Goal: Information Seeking & Learning: Learn about a topic

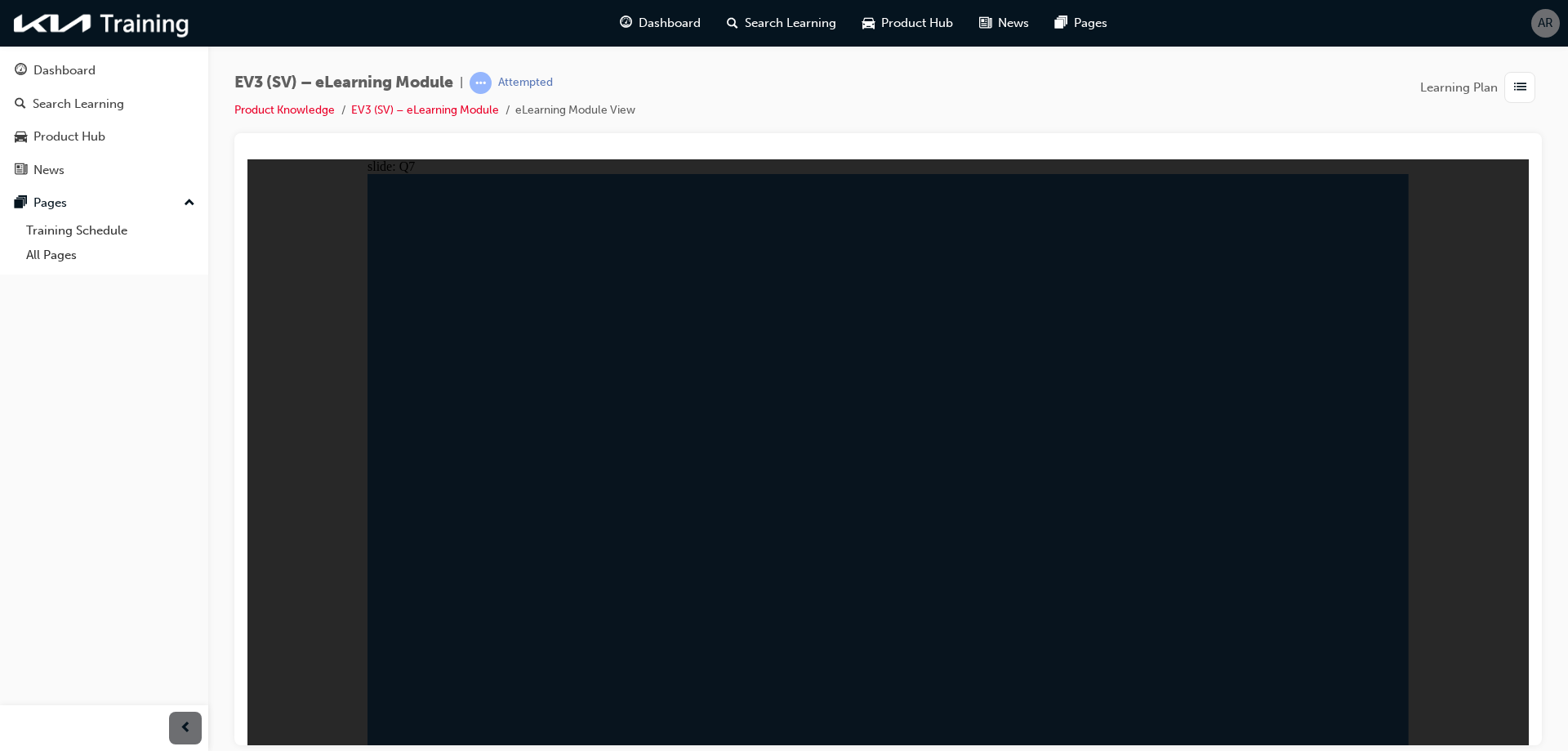
radio input "true"
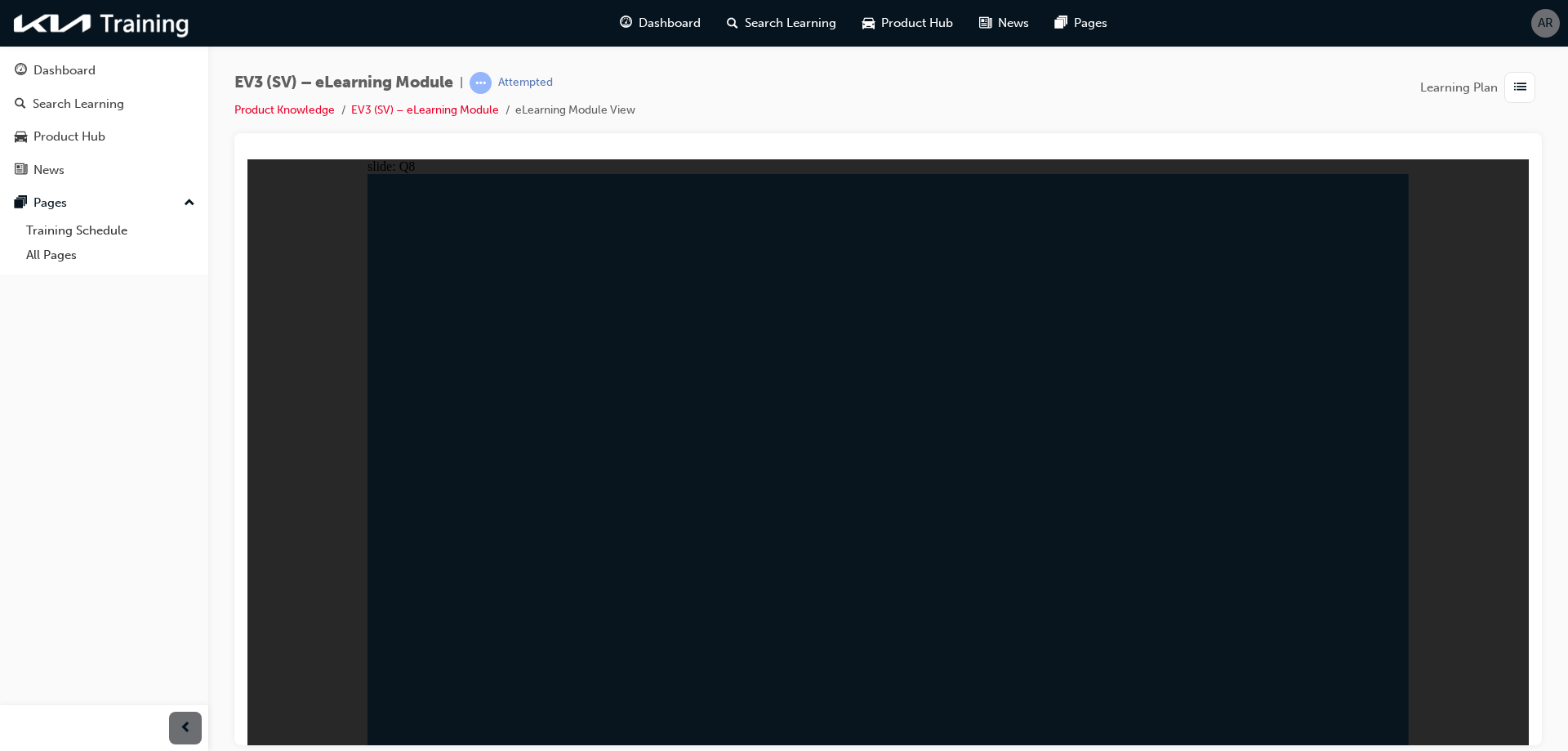
radio input "true"
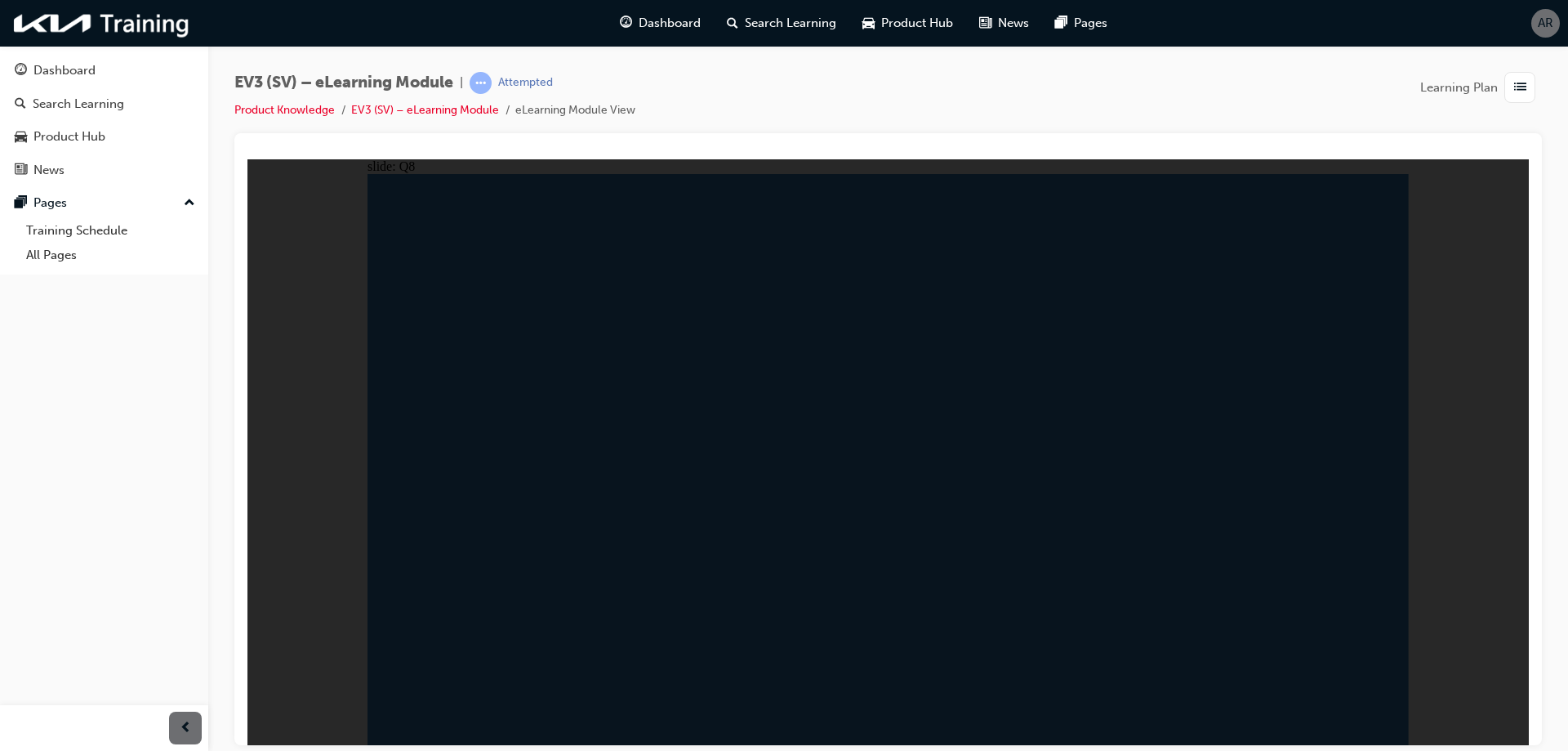
radio input "true"
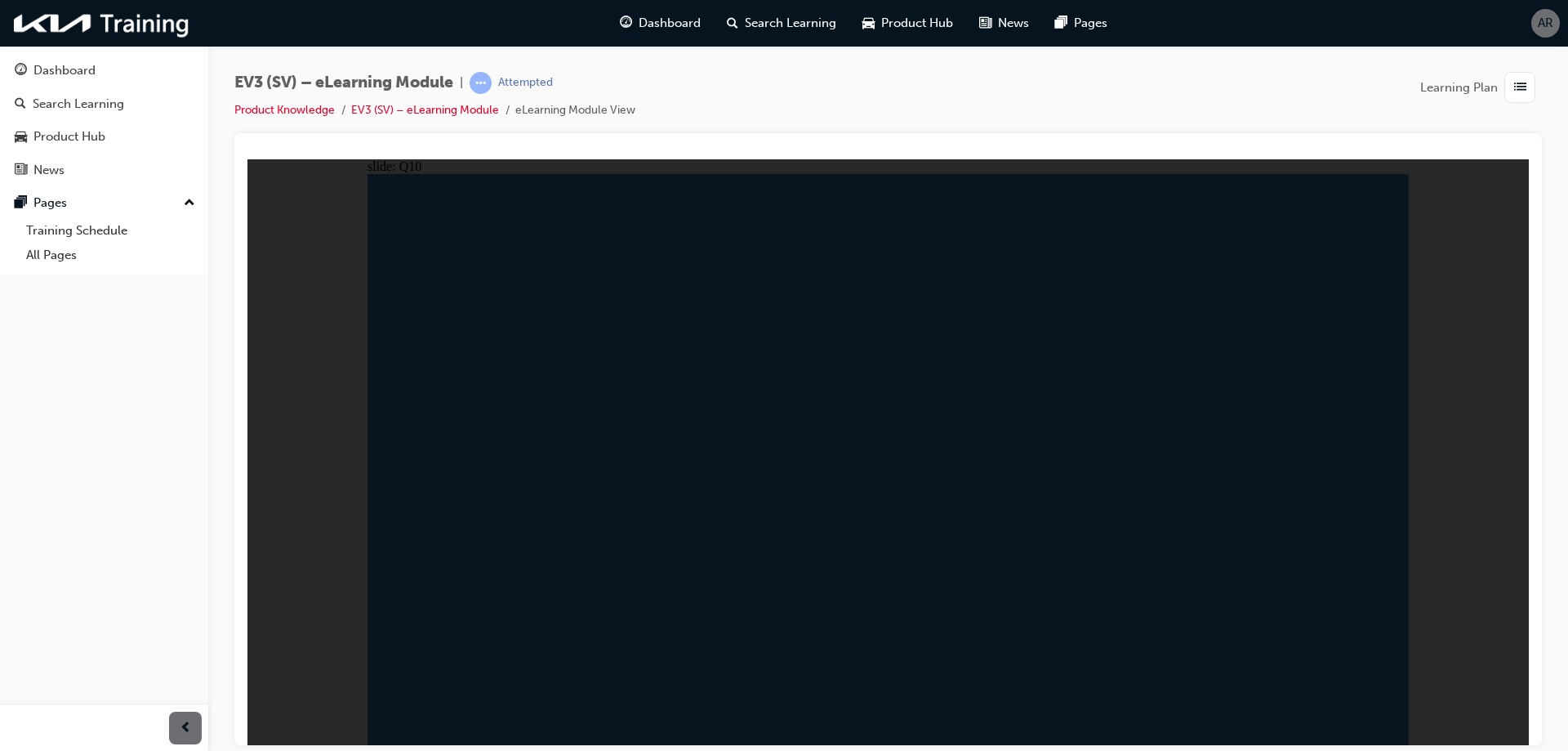
radio input "true"
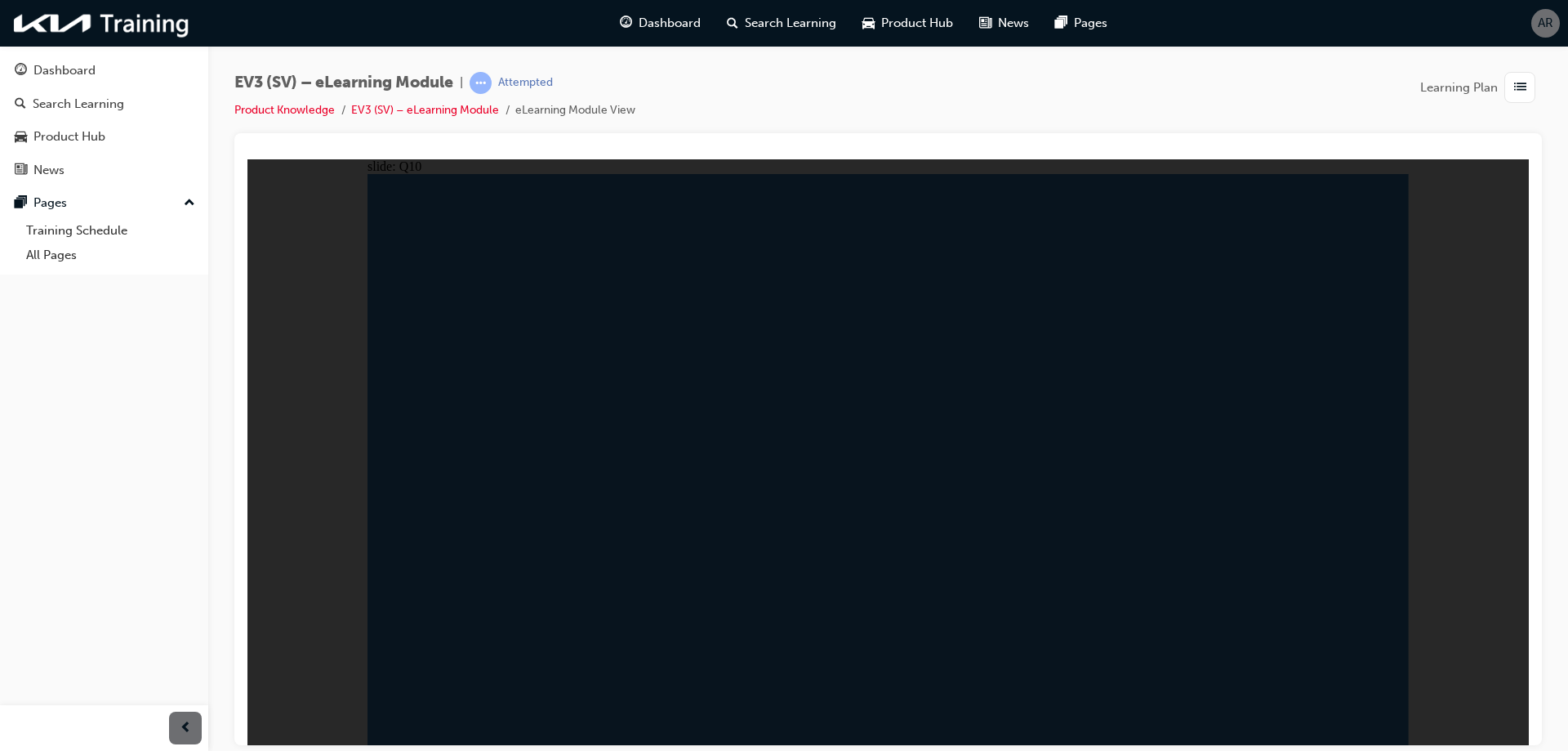
radio input "true"
drag, startPoint x: 885, startPoint y: 686, endPoint x: 850, endPoint y: 684, distance: 35.1
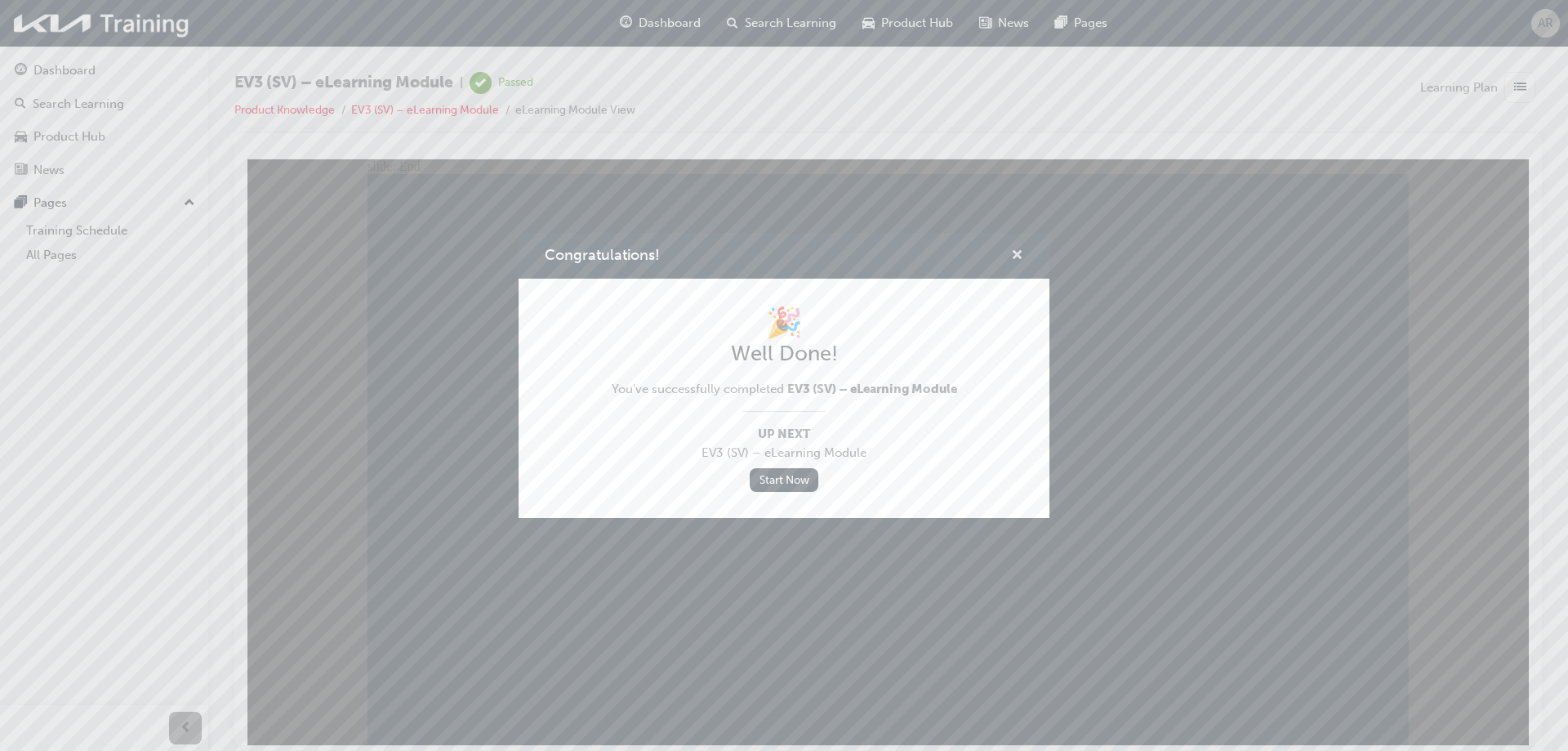
click at [1015, 253] on span "cross-icon" at bounding box center [1017, 257] width 13 height 15
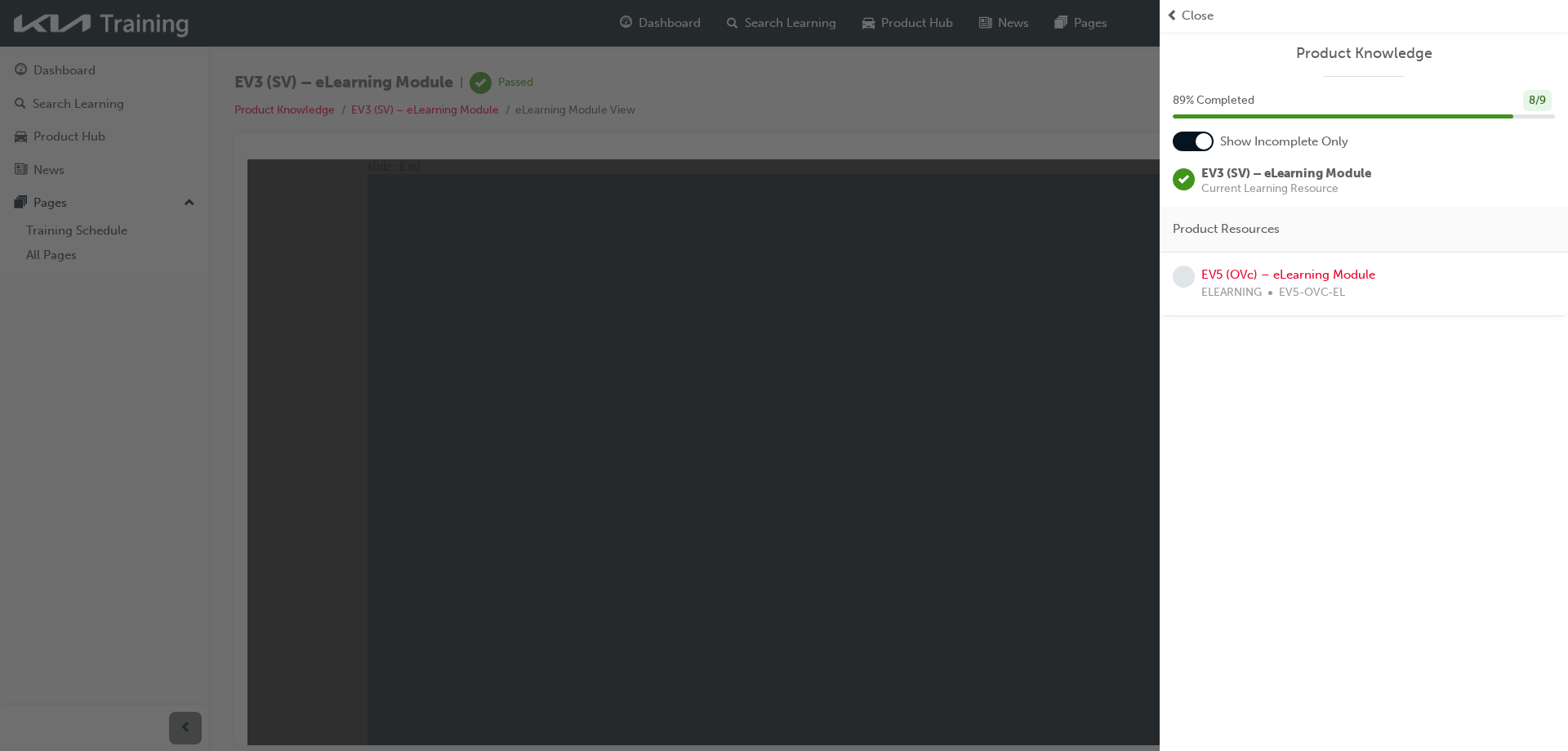
click at [1000, 365] on div "button" at bounding box center [580, 376] width 1160 height 751
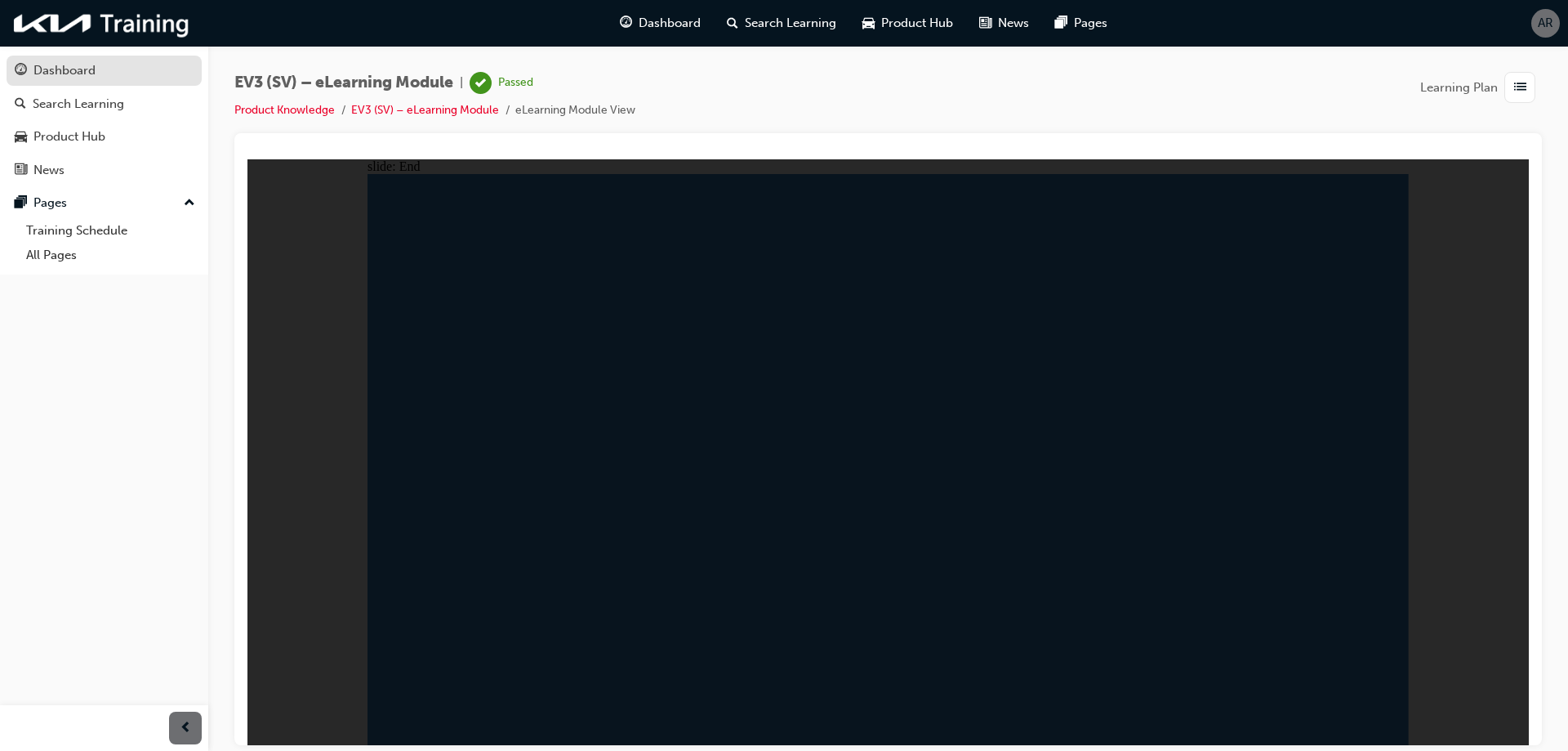
click at [59, 81] on link "Dashboard" at bounding box center [104, 70] width 195 height 30
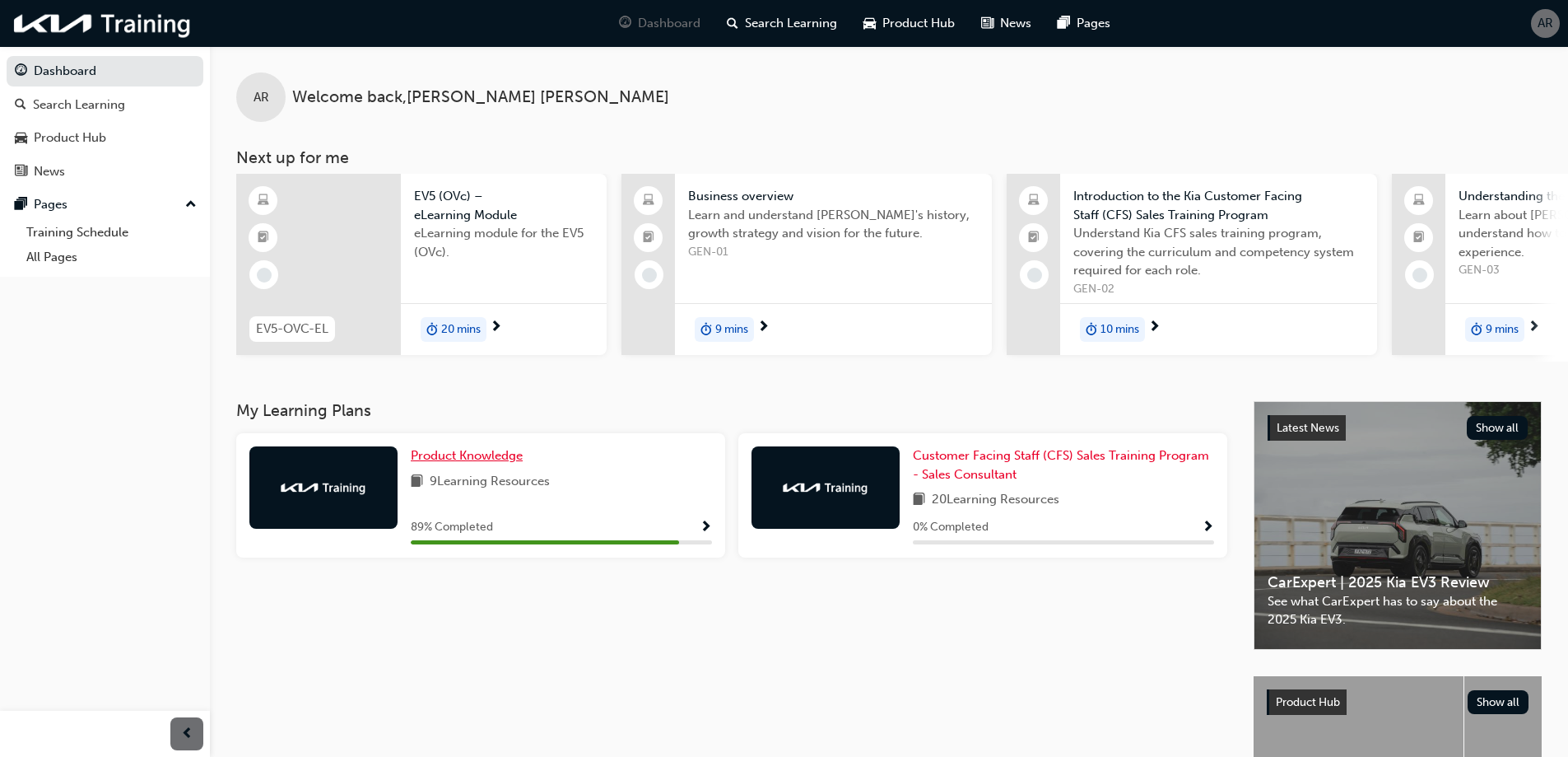
click at [463, 457] on span "Product Knowledge" at bounding box center [466, 455] width 112 height 15
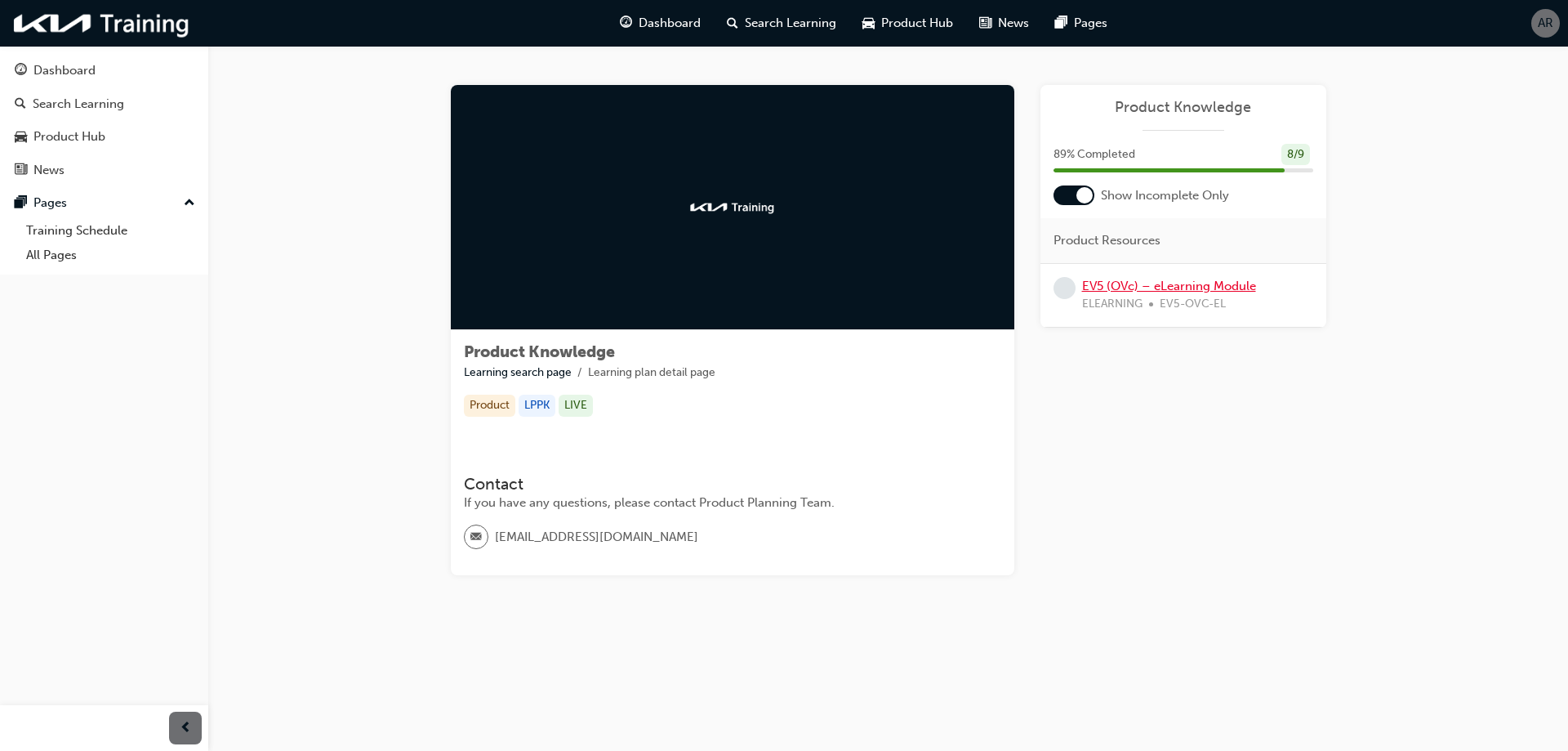
click at [1177, 282] on link "EV5 (OVc) – eLearning Module" at bounding box center [1169, 286] width 174 height 15
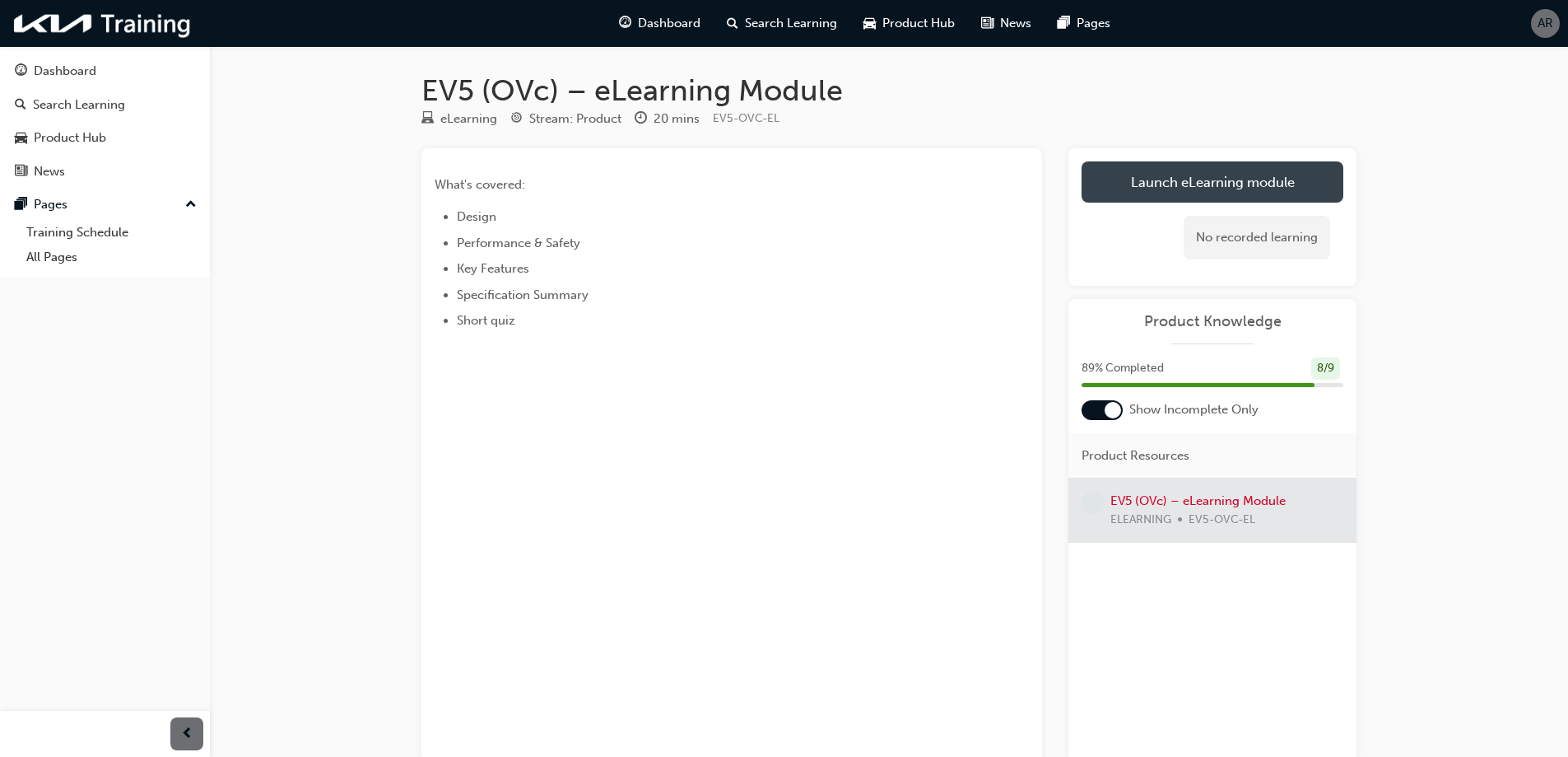
click at [1164, 187] on link "Launch eLearning module" at bounding box center [1212, 181] width 262 height 41
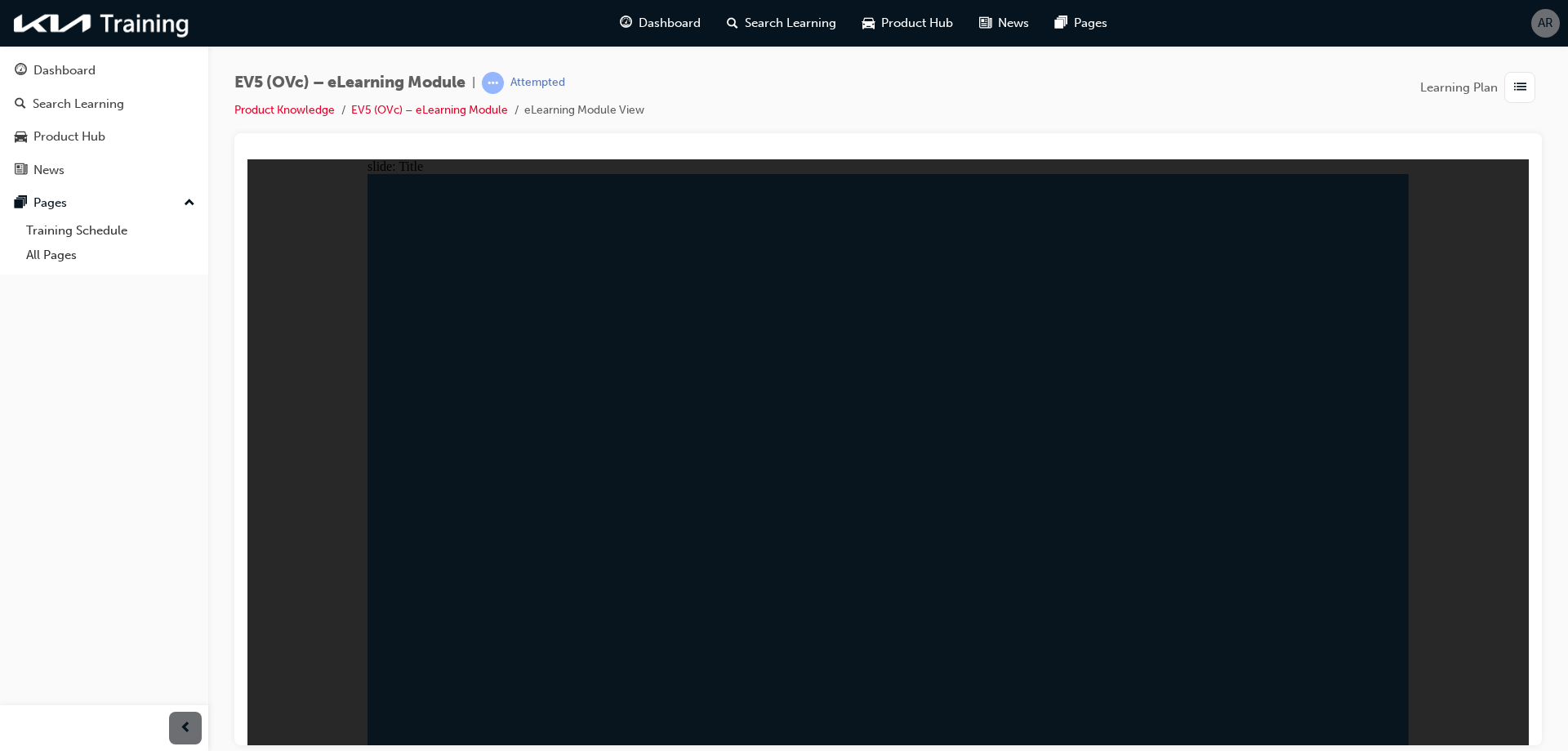
drag, startPoint x: 1357, startPoint y: 716, endPoint x: 1367, endPoint y: 714, distance: 10.2
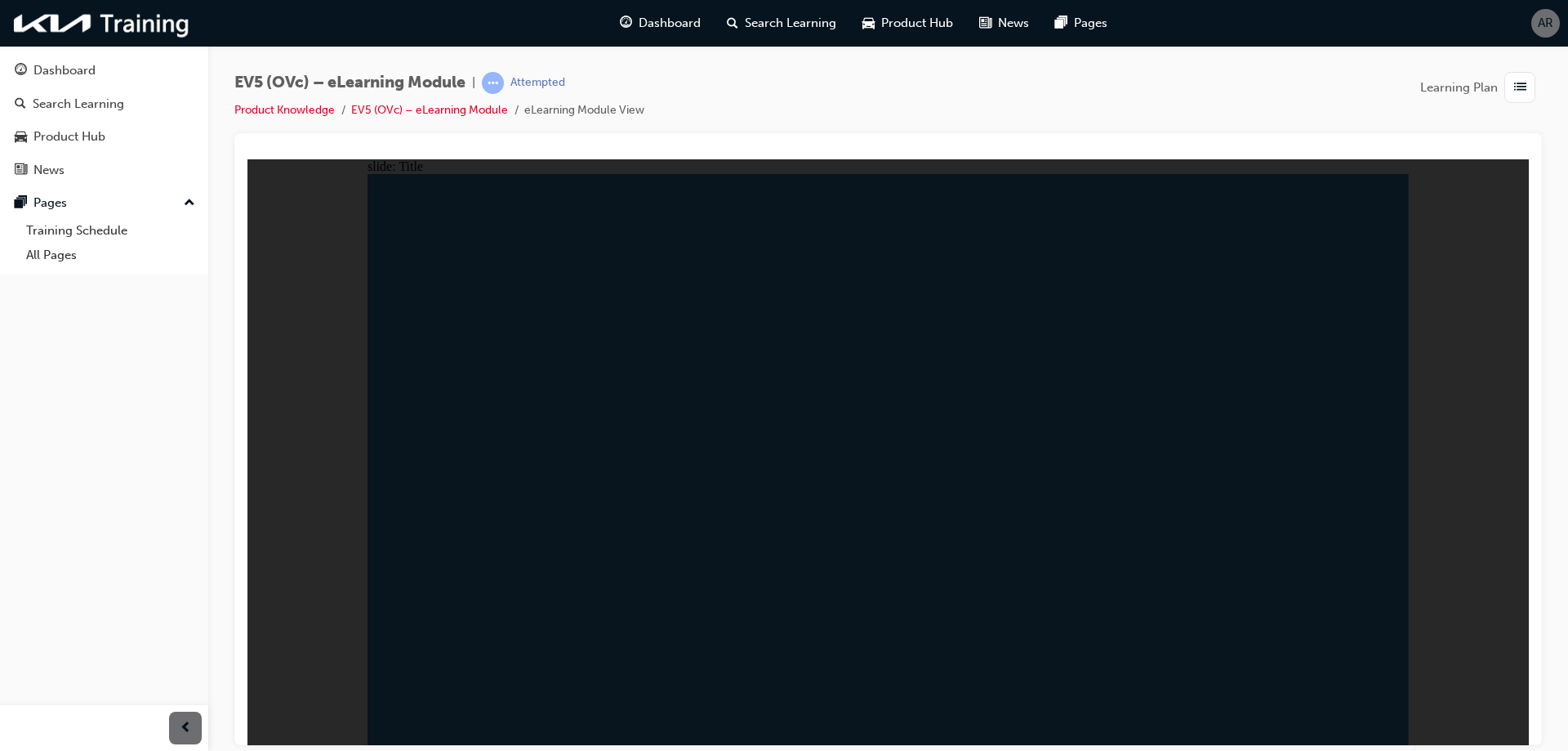
radio input "true"
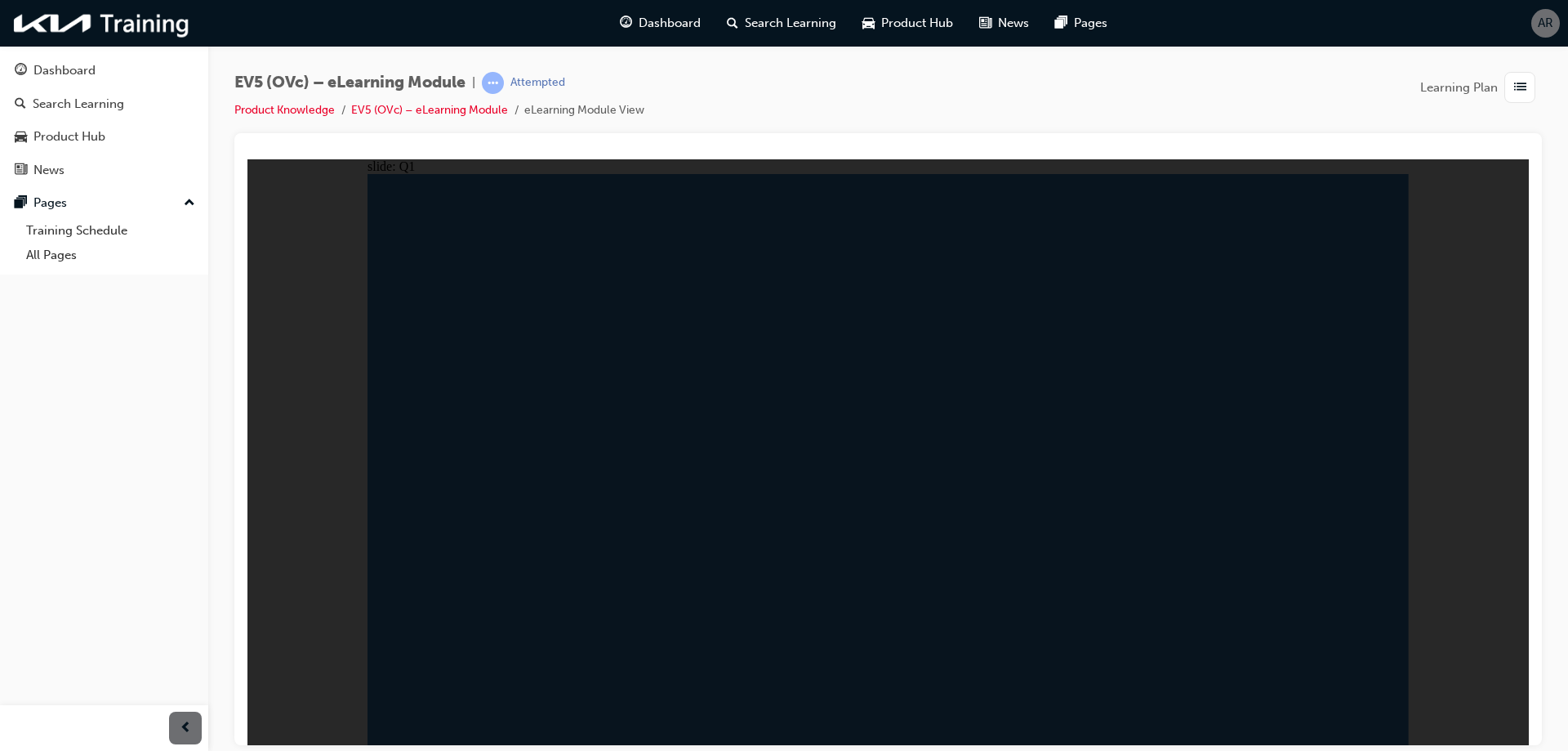
radio input "false"
radio input "true"
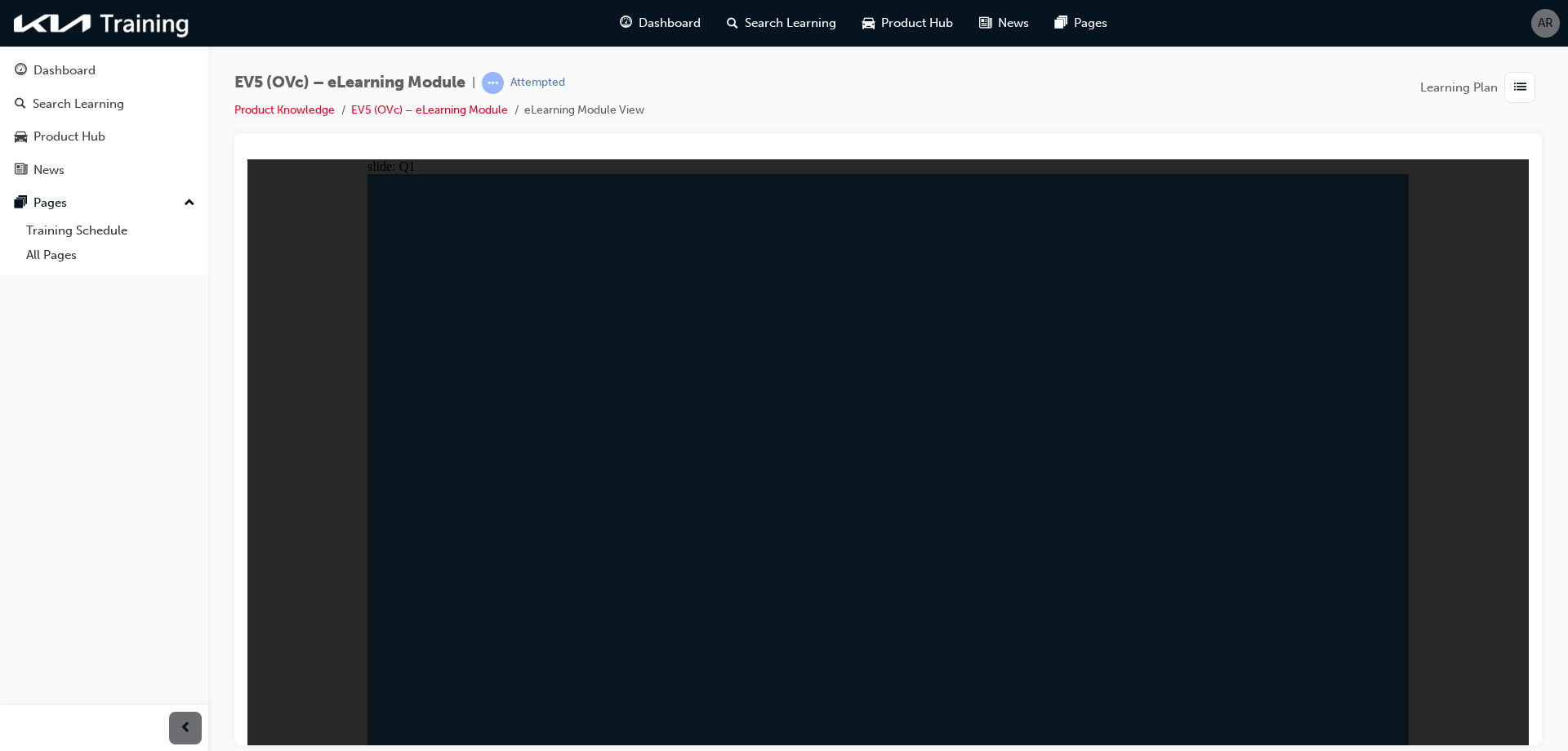
radio input "true"
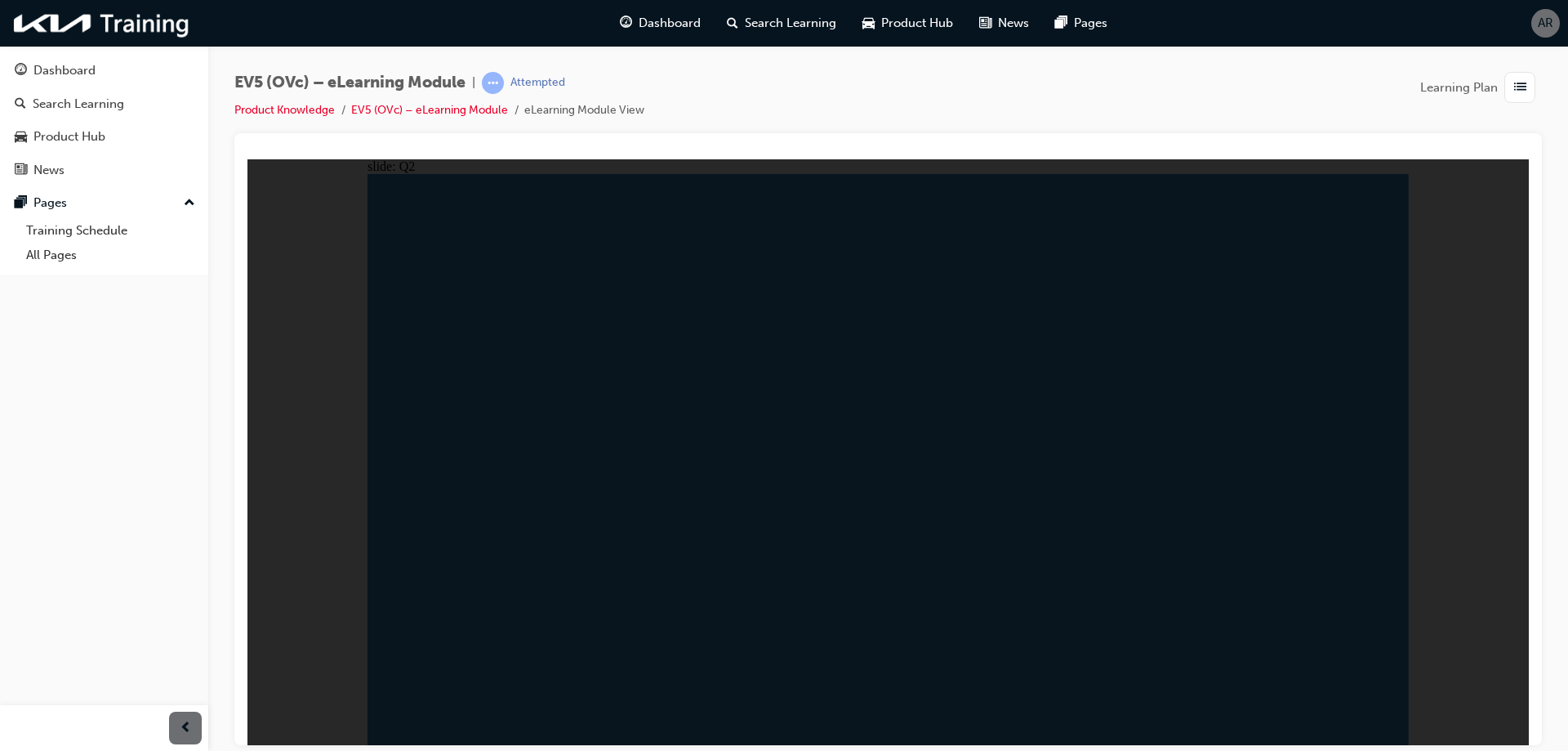
radio input "true"
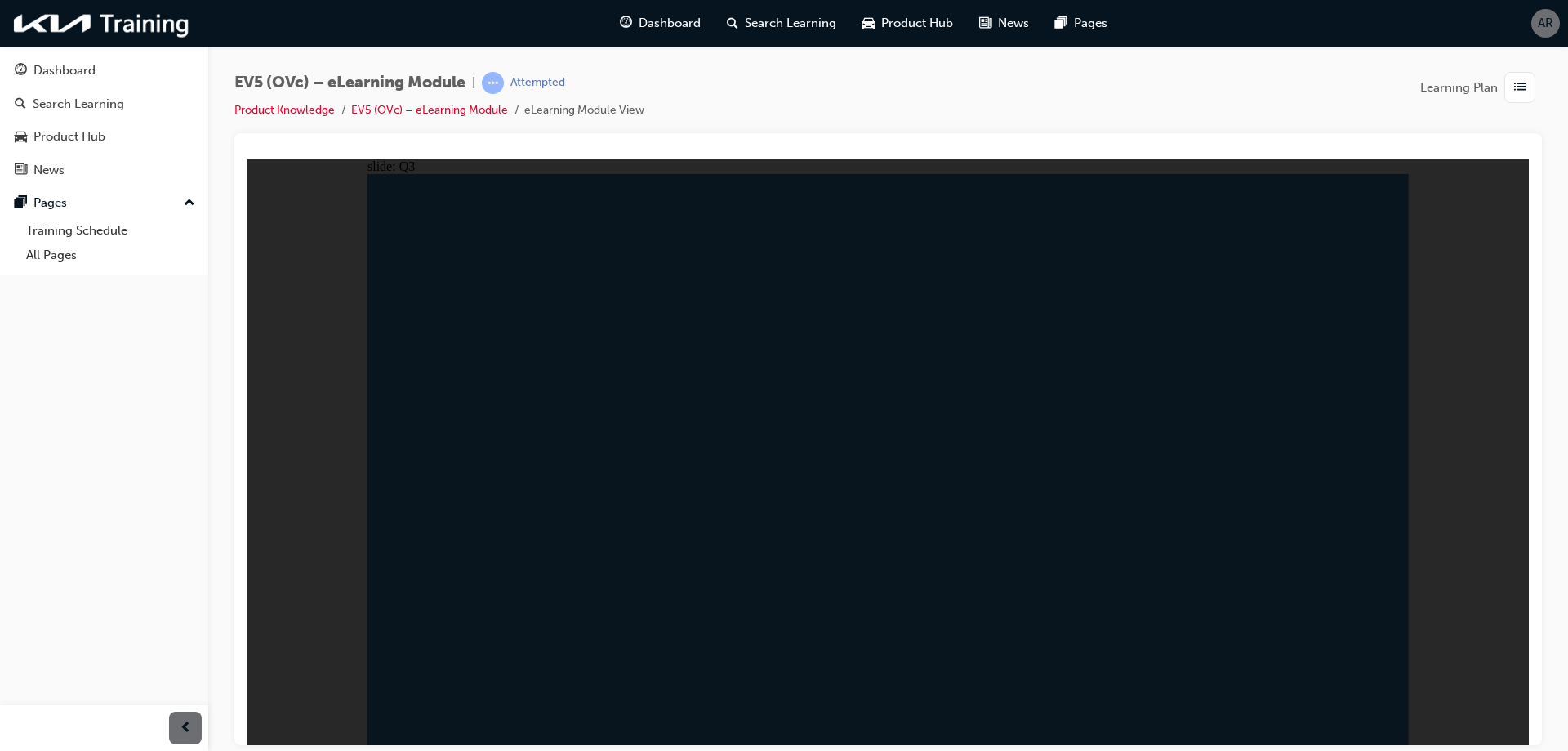
radio input "true"
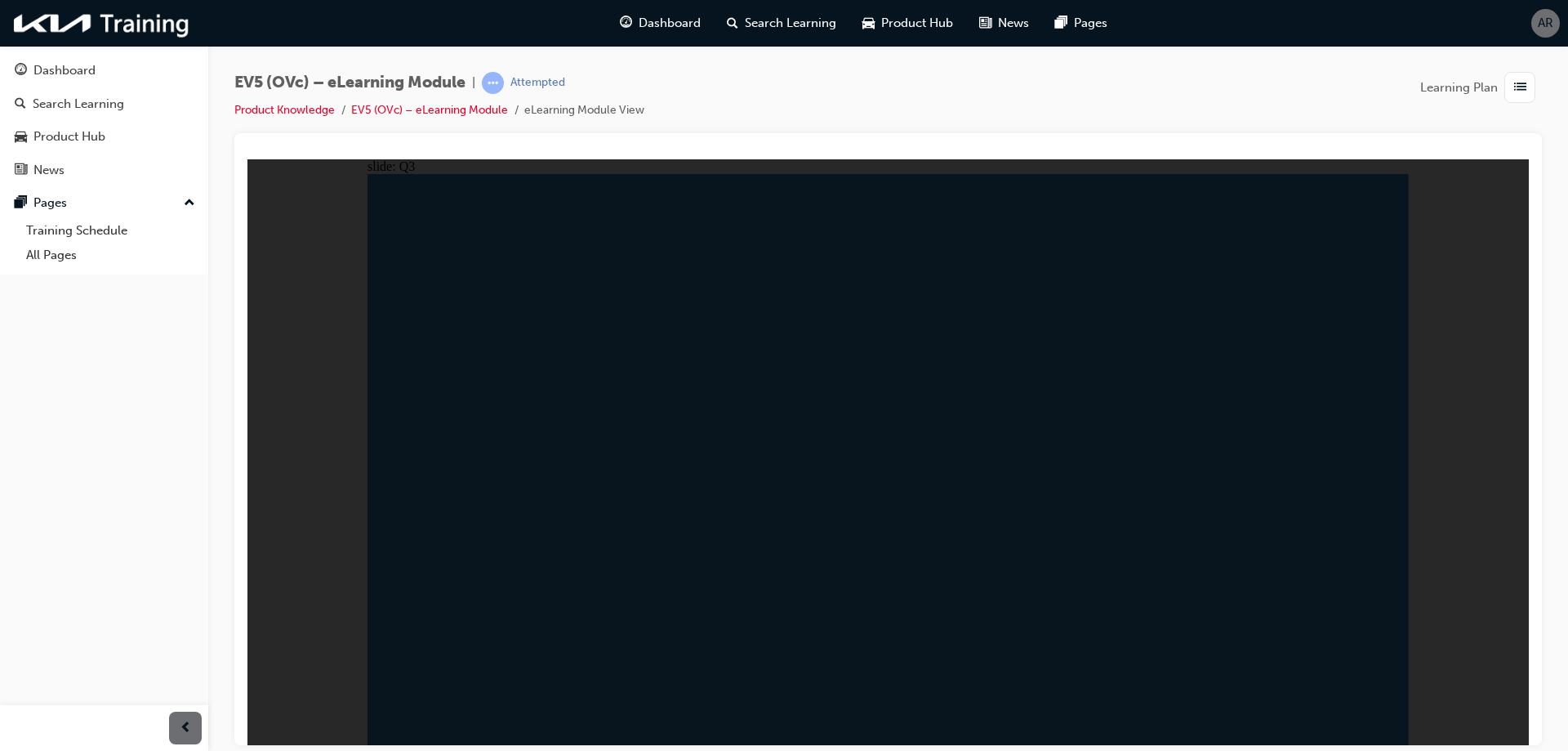
radio input "true"
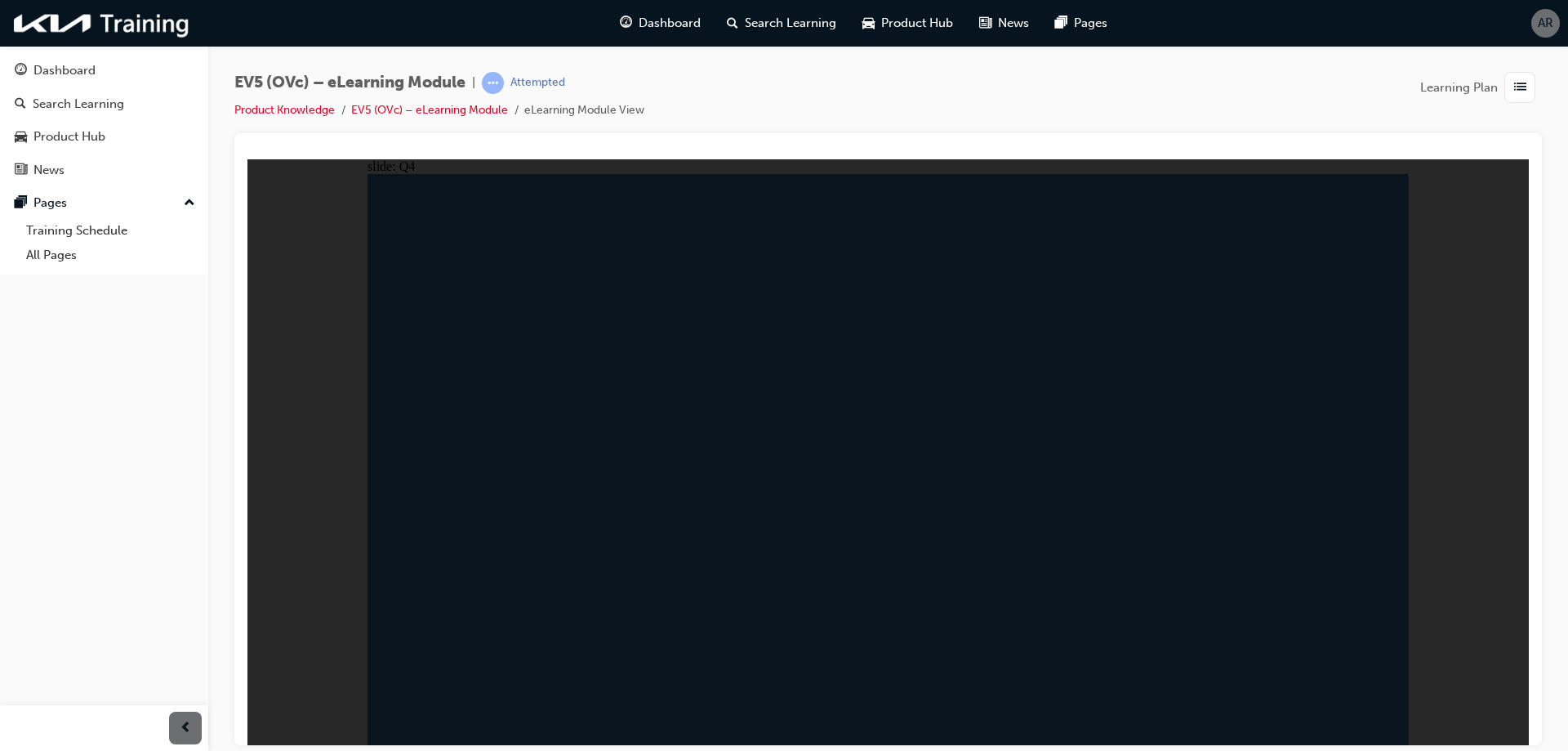
radio input "true"
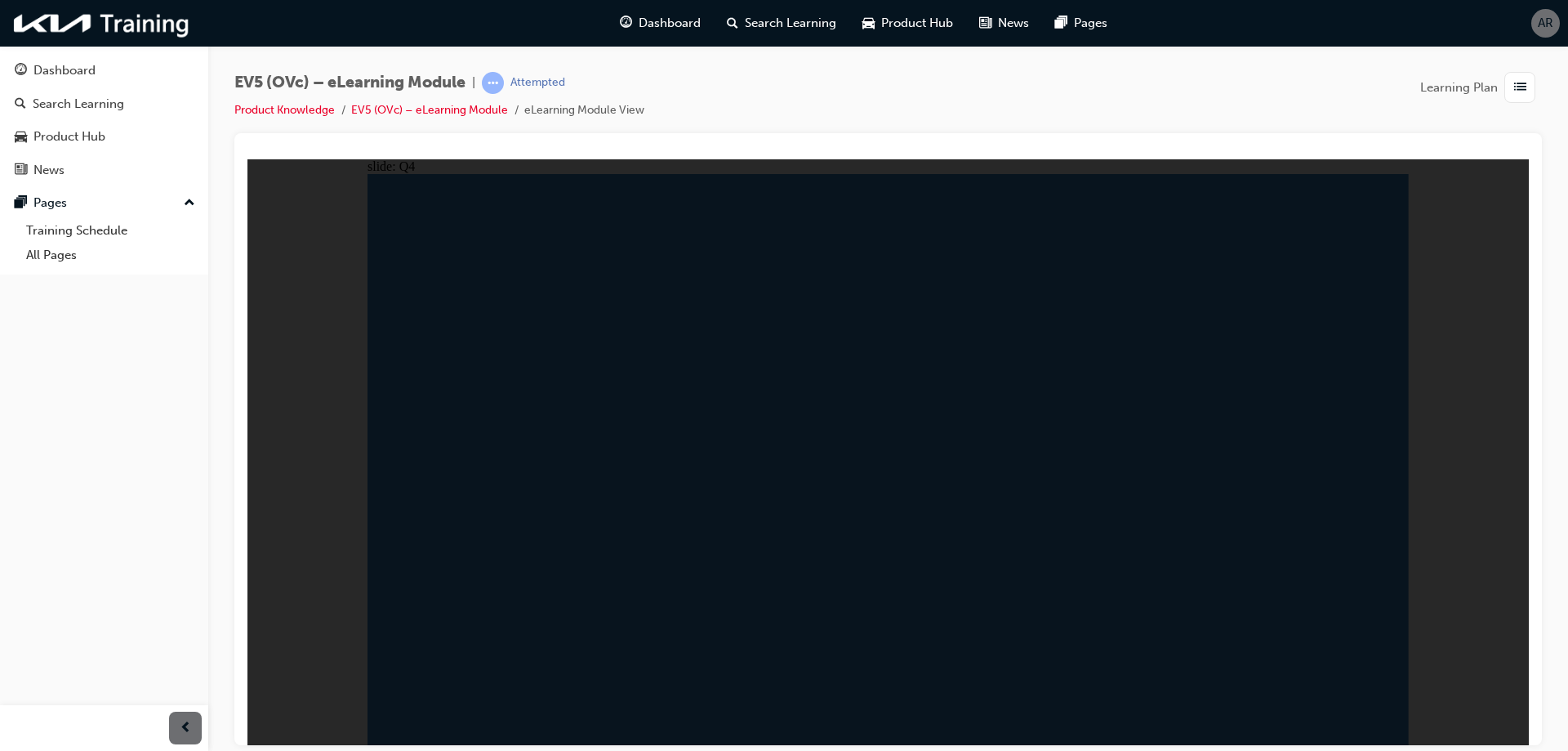
radio input "false"
radio input "true"
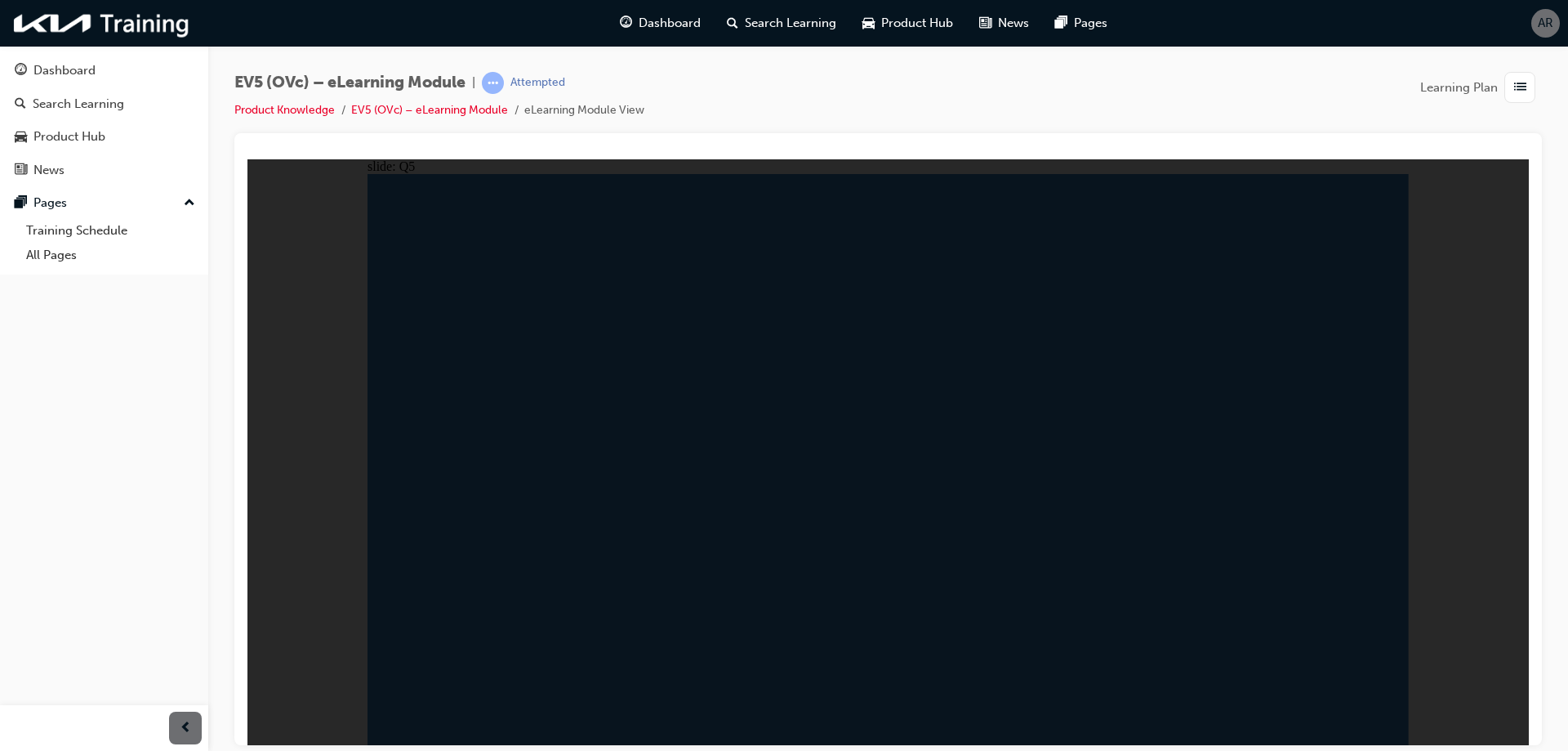
radio input "true"
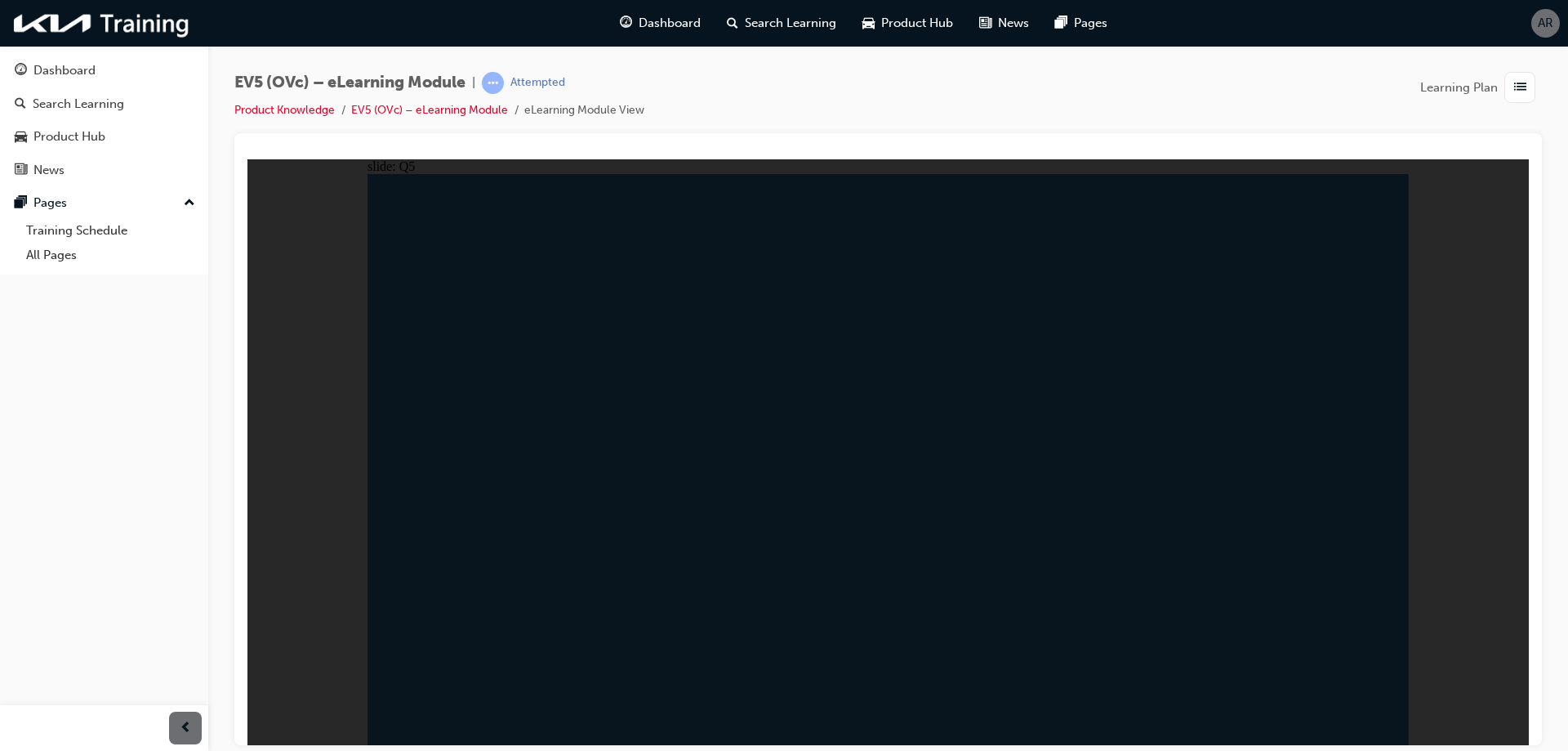
radio input "false"
radio input "true"
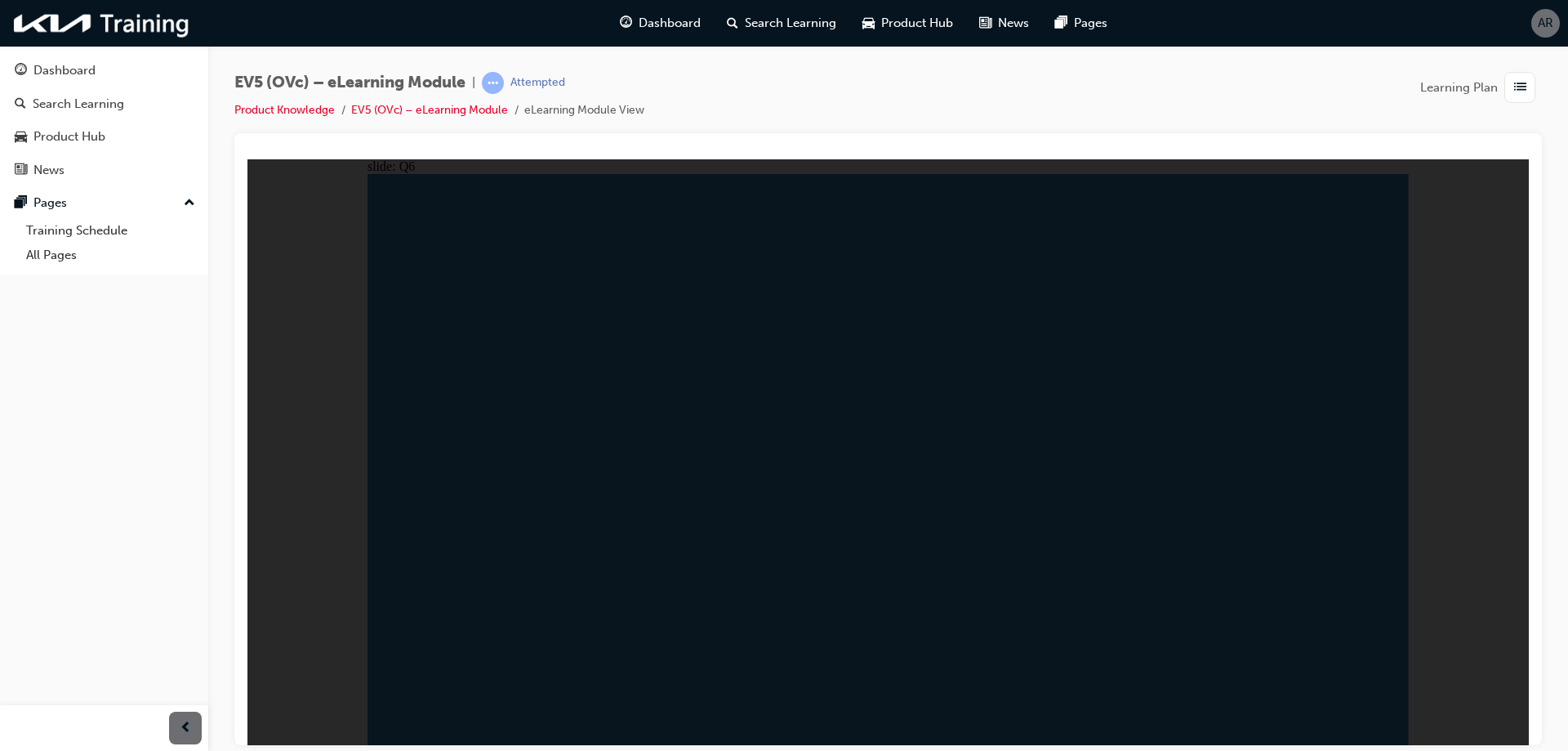
radio input "true"
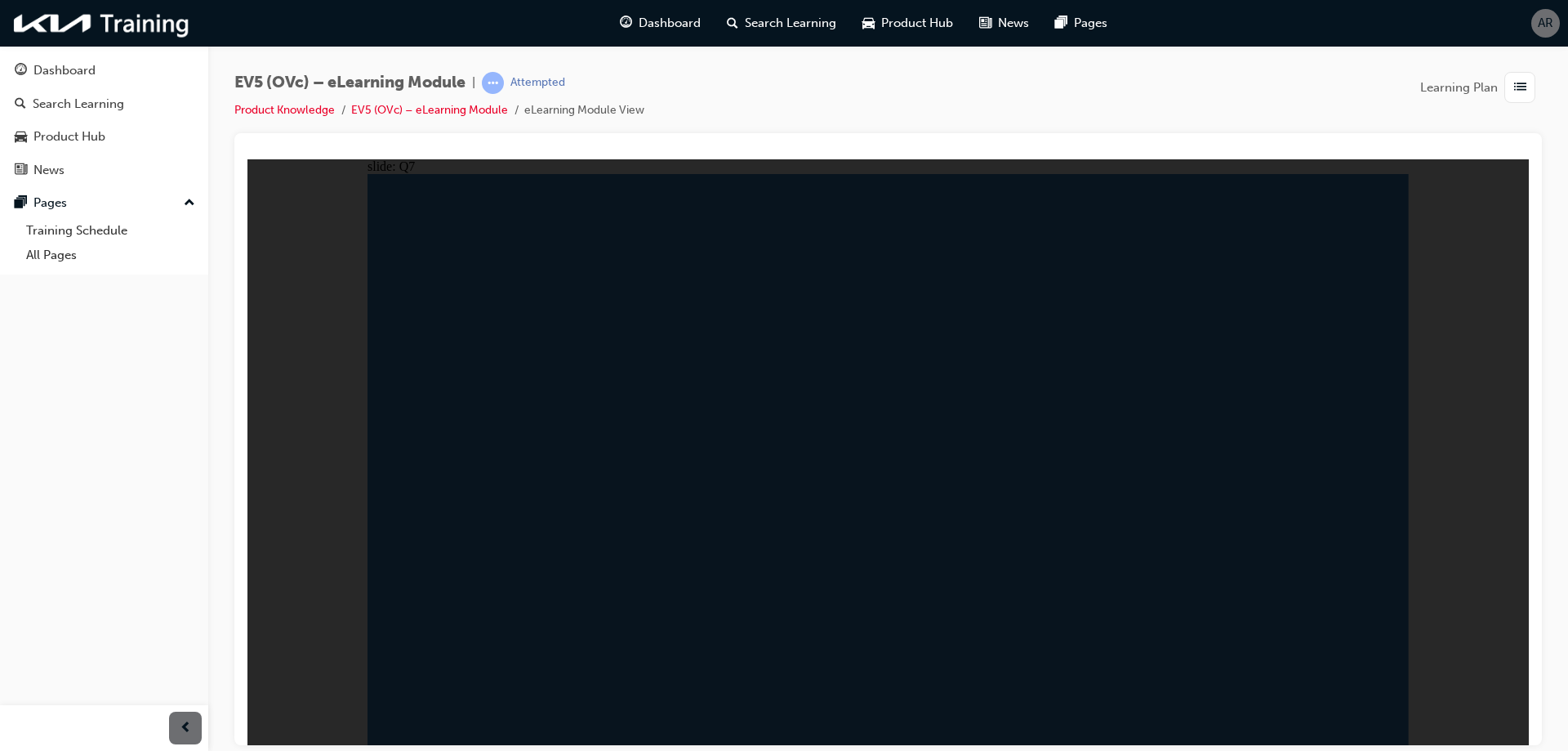
radio input "false"
radio input "true"
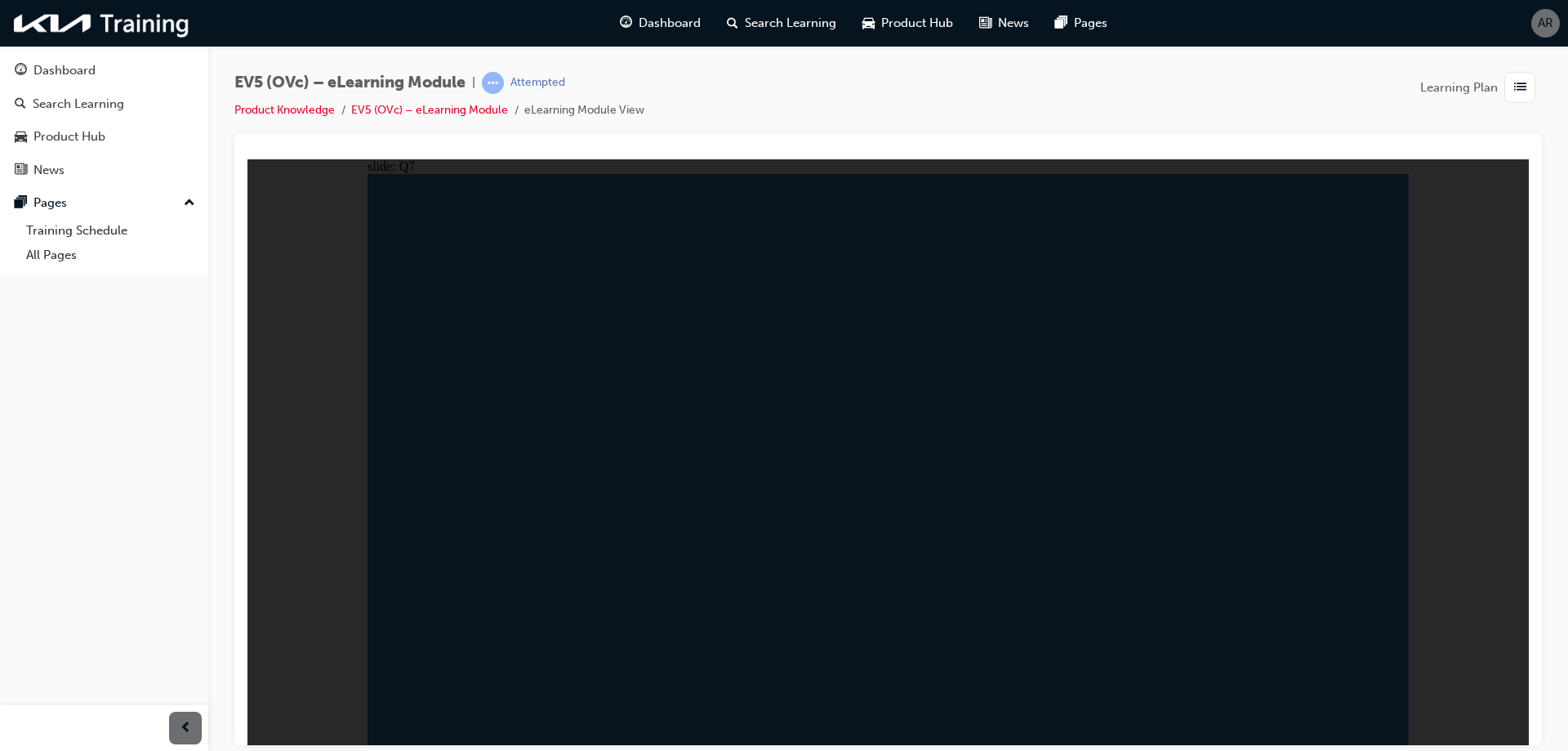
radio input "true"
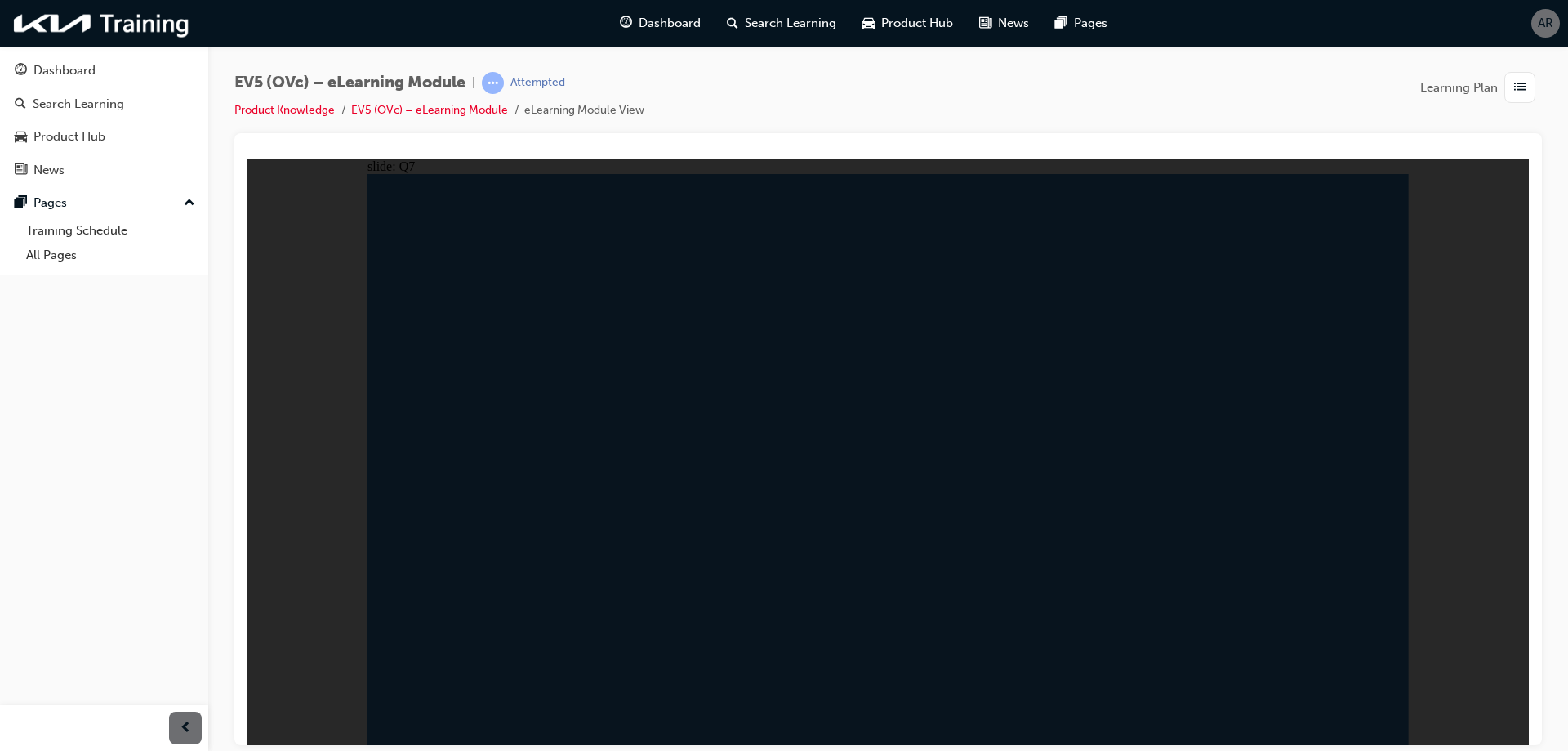
radio input "true"
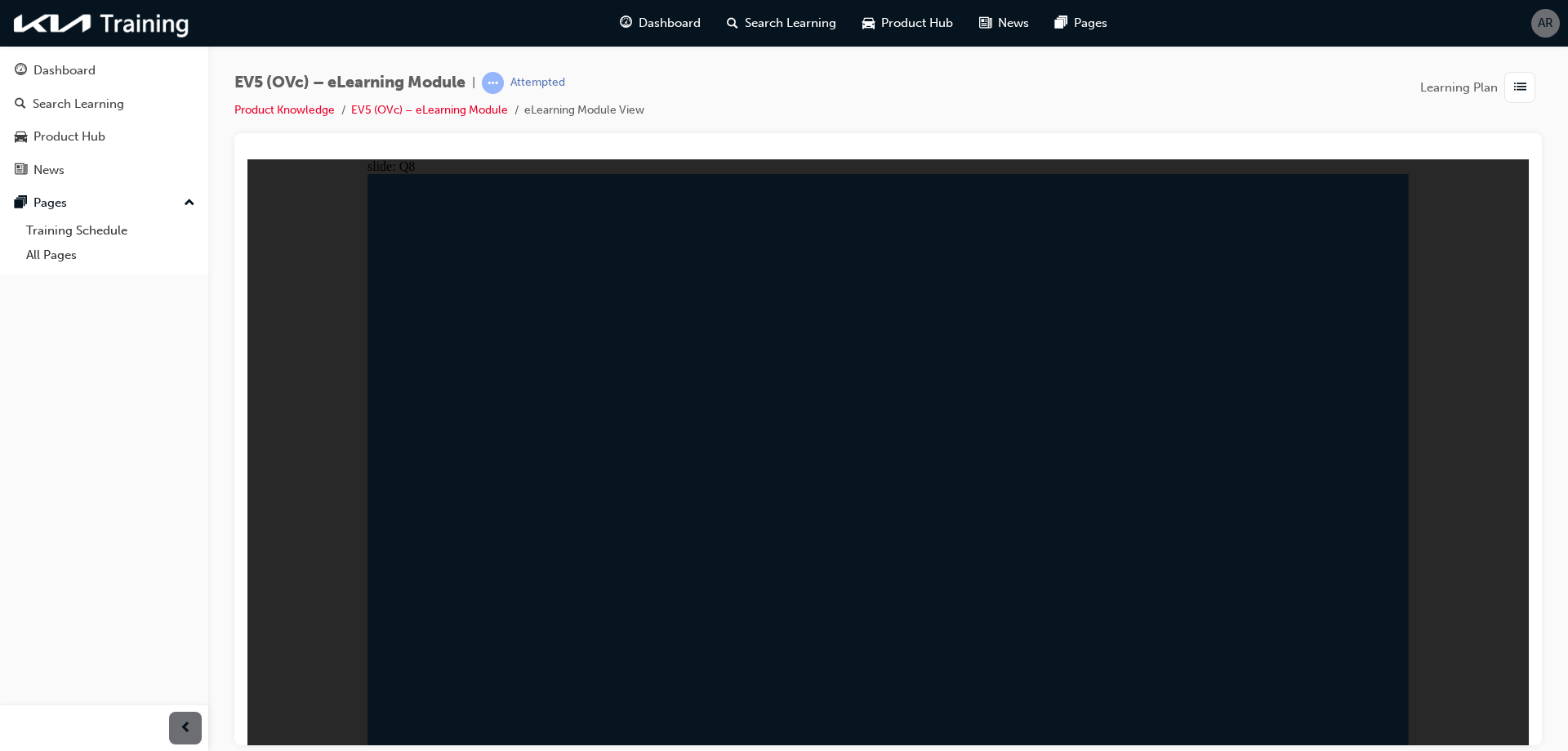
radio input "true"
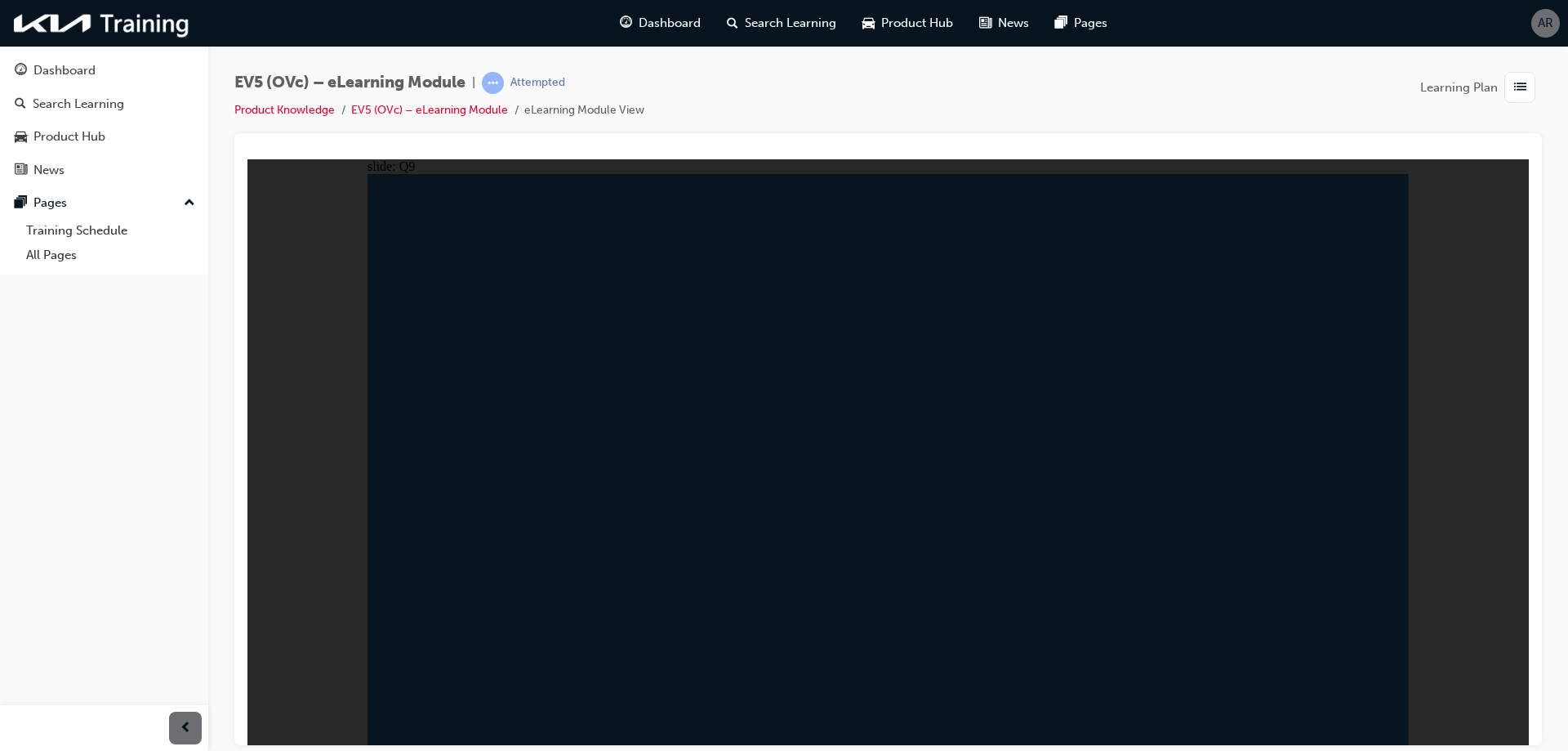
radio input "true"
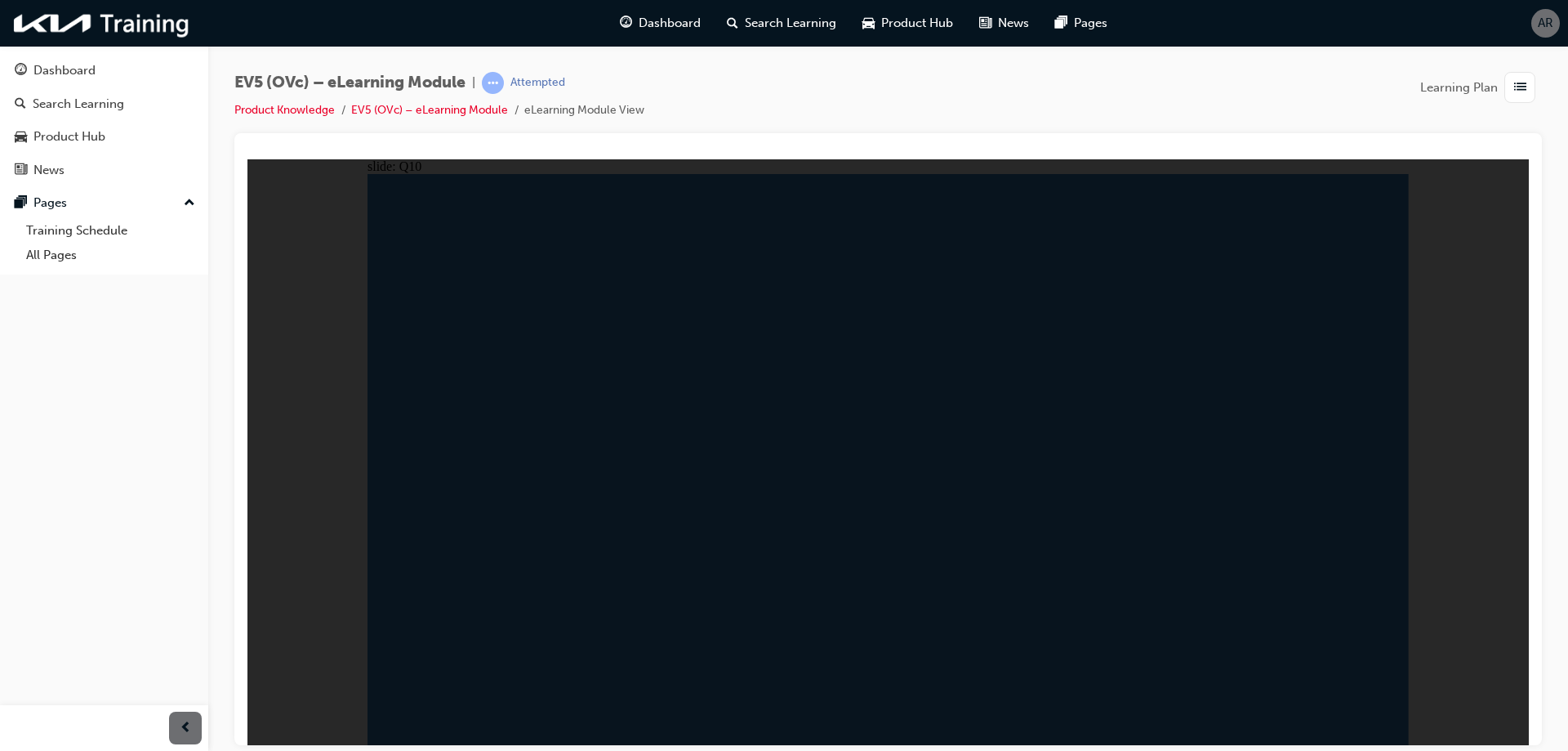
radio input "false"
radio input "true"
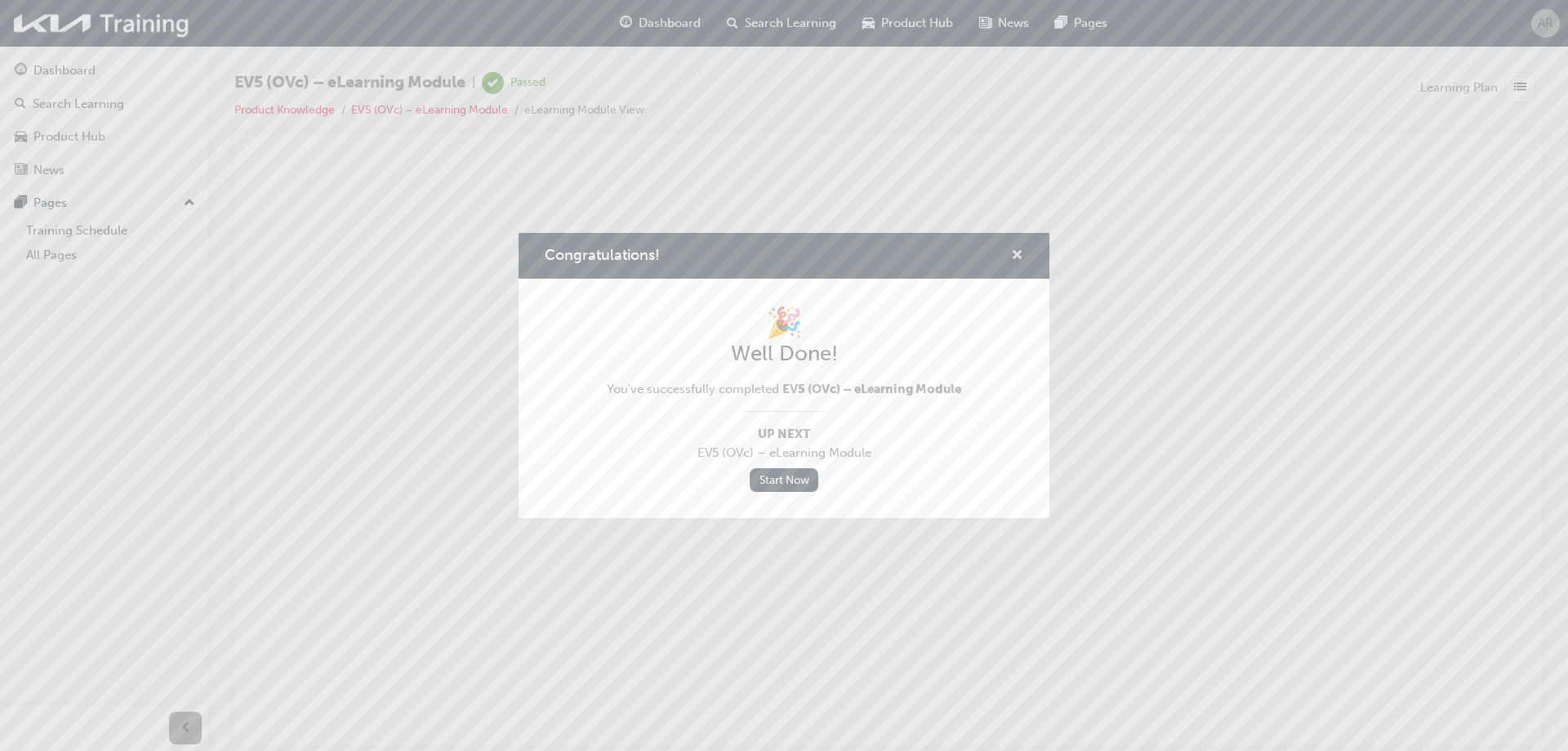
click at [1016, 258] on span "cross-icon" at bounding box center [1017, 257] width 13 height 15
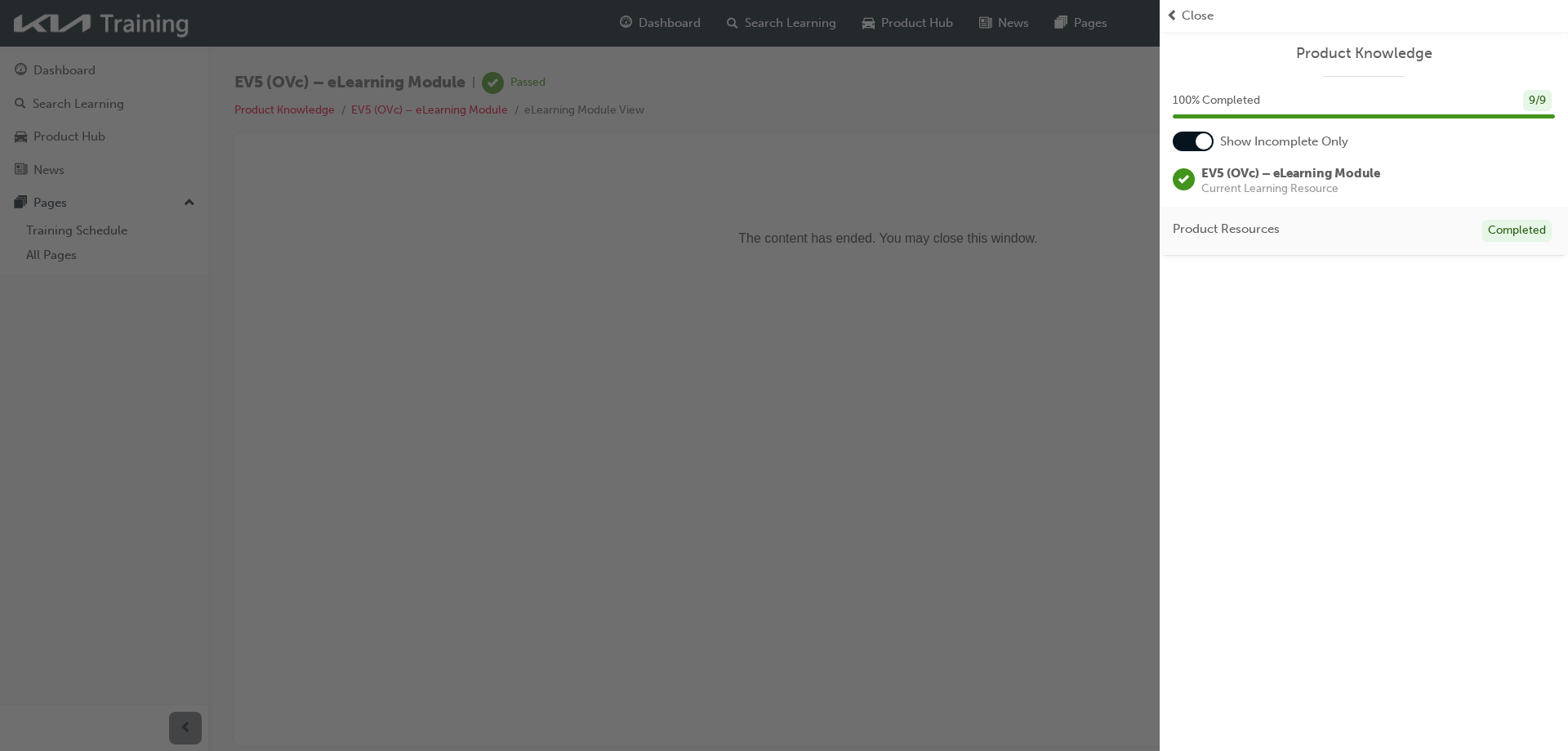
click at [1184, 18] on span "Close" at bounding box center [1198, 16] width 32 height 18
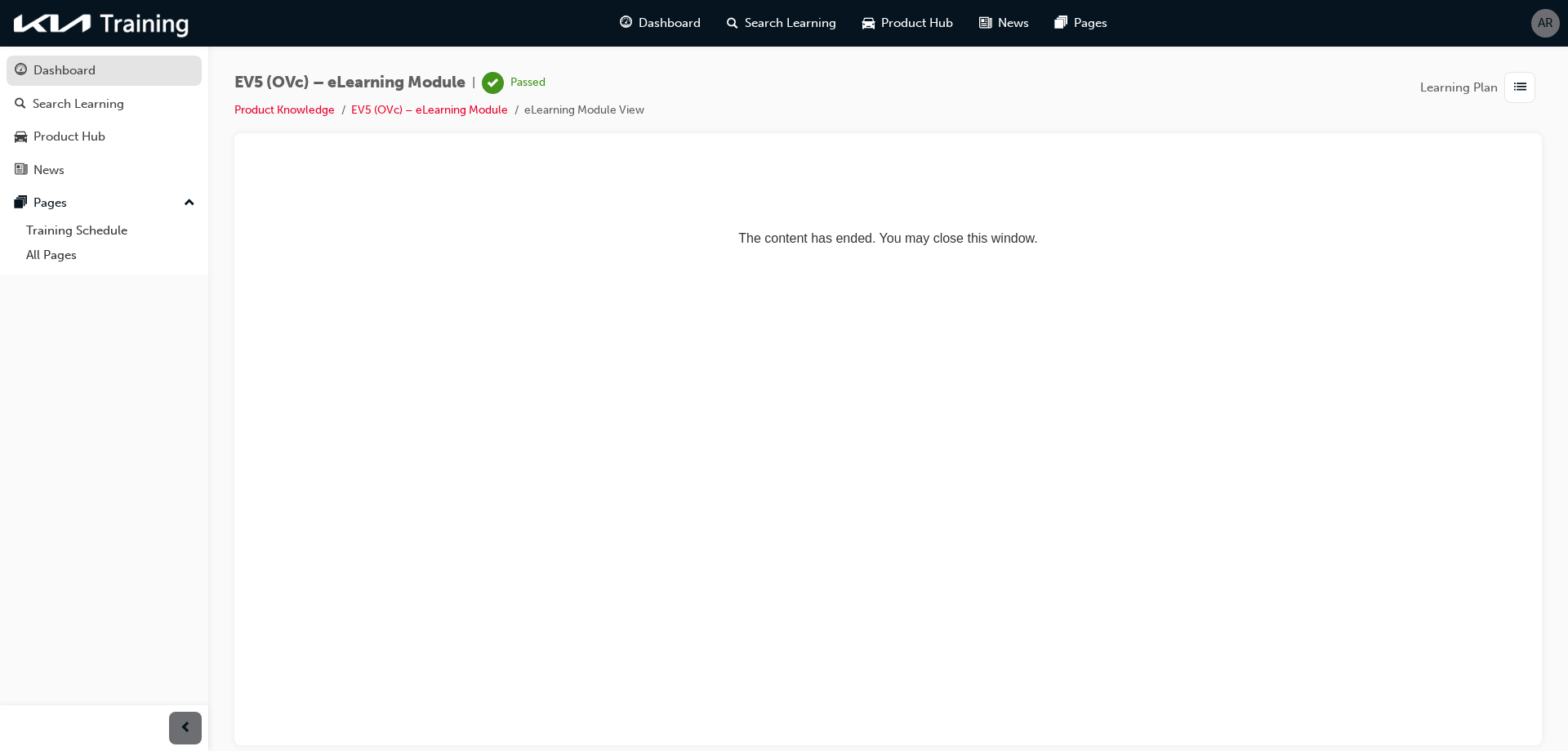
click at [69, 60] on div "Dashboard" at bounding box center [105, 70] width 179 height 20
